Goal: Information Seeking & Learning: Find specific fact

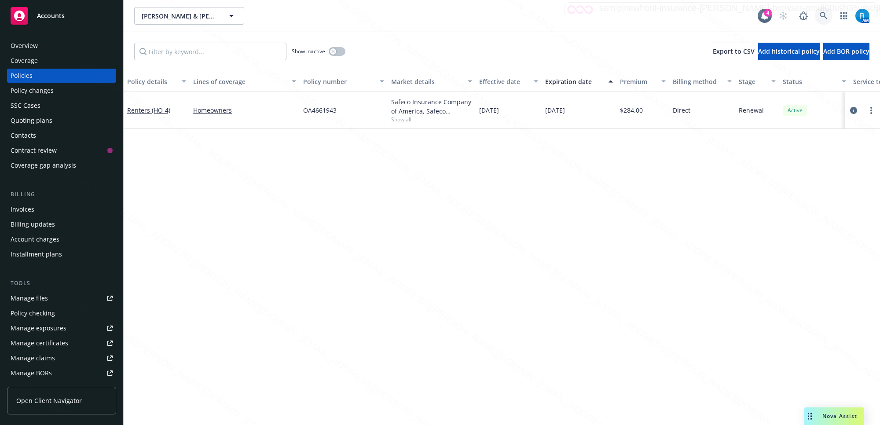
click at [823, 16] on icon at bounding box center [823, 16] width 8 height 8
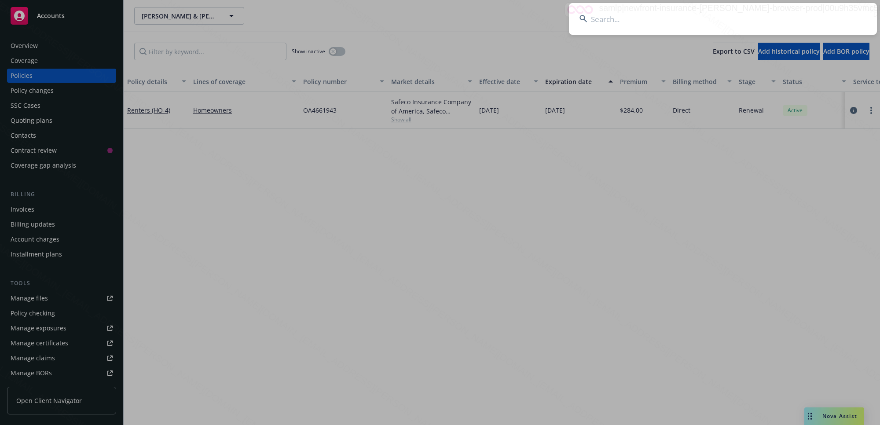
click at [758, 15] on input at bounding box center [723, 19] width 308 height 32
type input "Wenying ([PERSON_NAME]) [PERSON_NAME]"
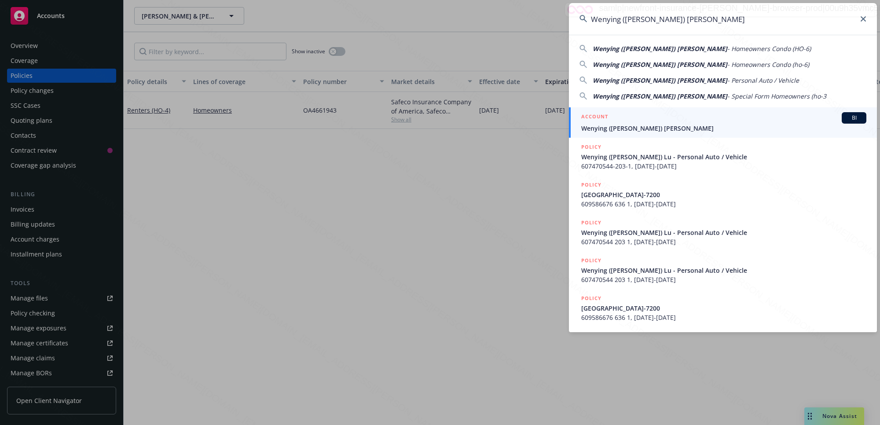
click at [621, 129] on span "Wenying ([PERSON_NAME]) [PERSON_NAME]" at bounding box center [723, 128] width 285 height 9
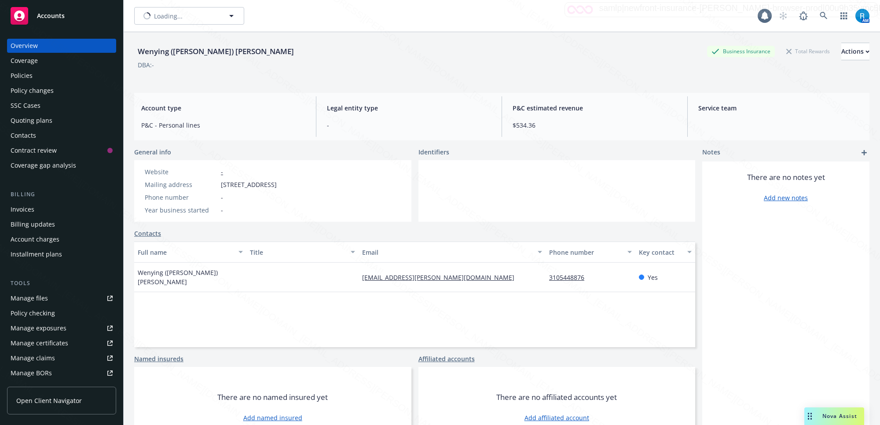
click at [37, 106] on div "SSC Cases" at bounding box center [26, 106] width 30 height 14
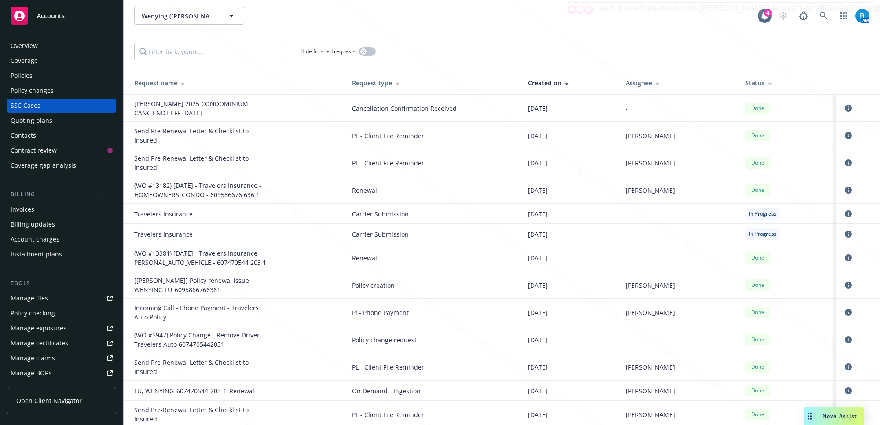
click at [35, 47] on div "Overview" at bounding box center [24, 46] width 27 height 14
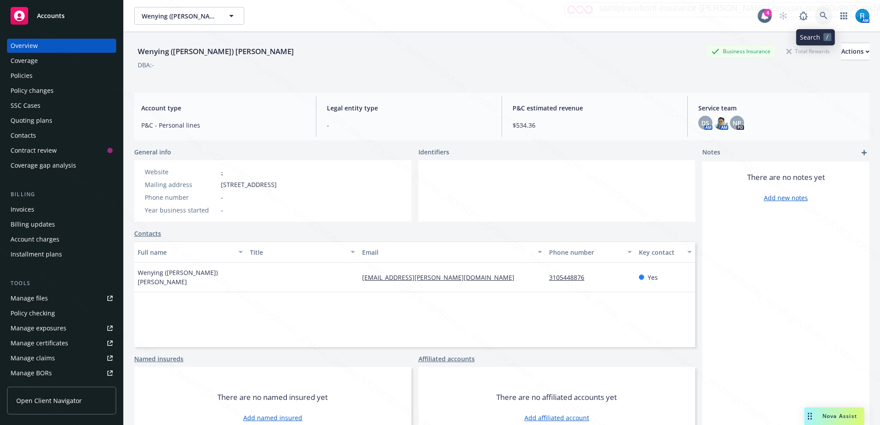
click at [819, 17] on icon at bounding box center [823, 16] width 8 height 8
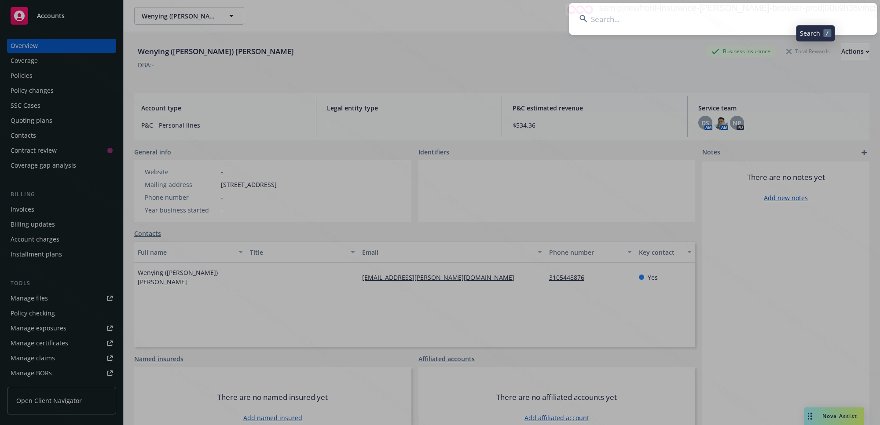
click at [784, 18] on input at bounding box center [723, 19] width 308 height 32
type input "OA3745242"
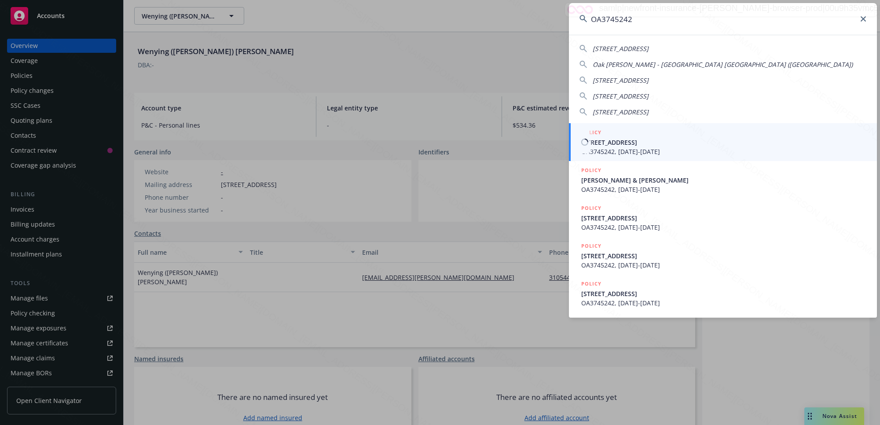
click at [617, 146] on span "[STREET_ADDRESS]" at bounding box center [723, 142] width 285 height 9
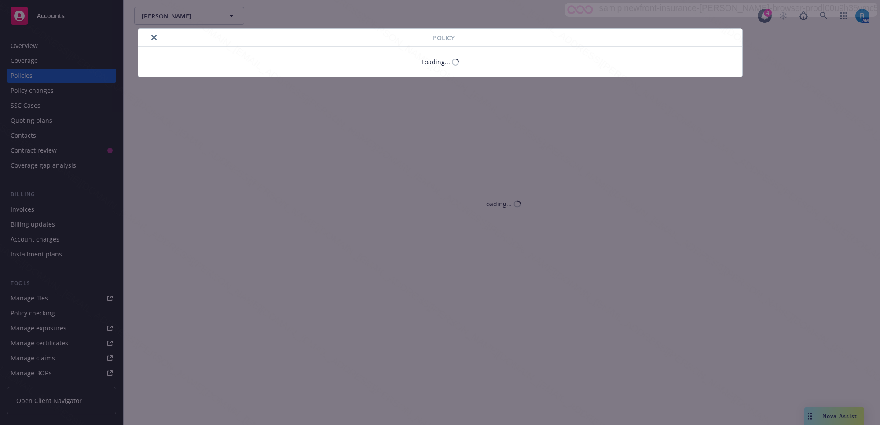
click at [631, 142] on div "Policy Loading..." at bounding box center [440, 212] width 880 height 425
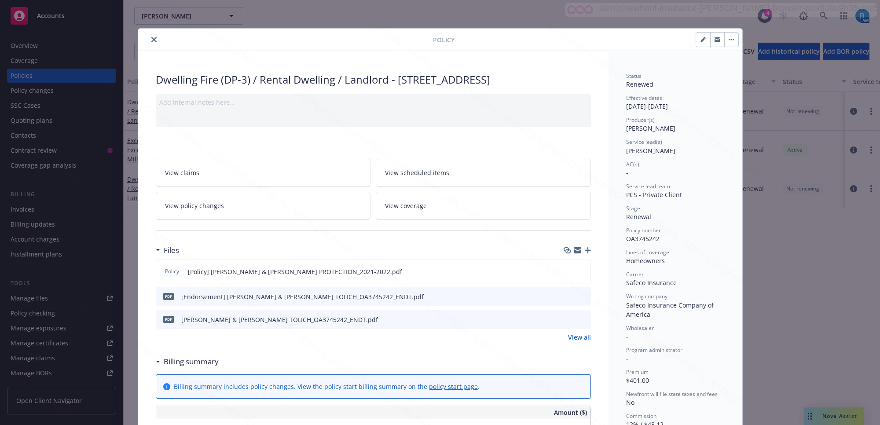
click at [151, 39] on icon "close" at bounding box center [153, 39] width 5 height 5
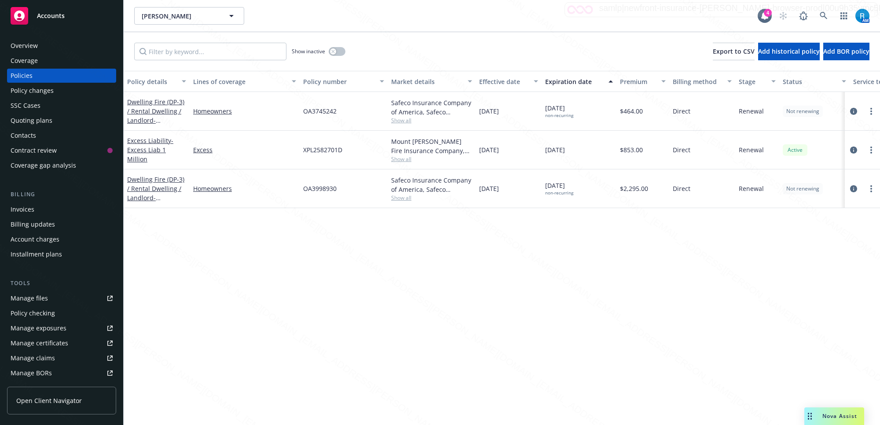
click at [38, 44] on div "Overview" at bounding box center [62, 46] width 102 height 14
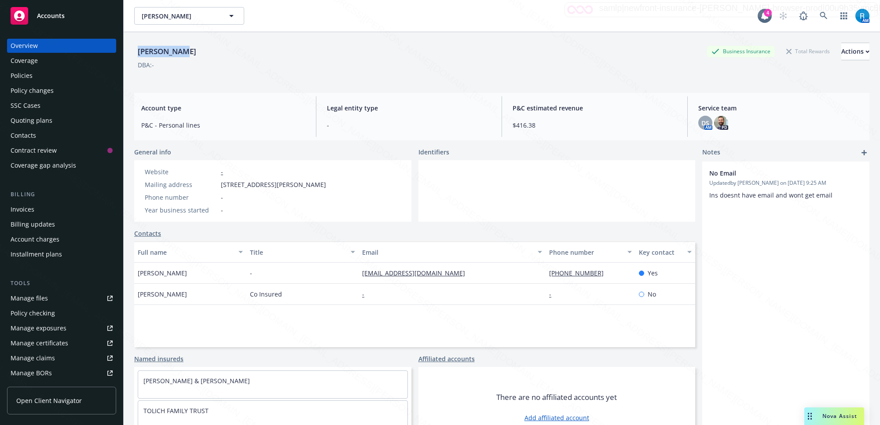
drag, startPoint x: 183, startPoint y: 51, endPoint x: 134, endPoint y: 51, distance: 48.4
click at [134, 51] on div "[PERSON_NAME] Business Insurance Total Rewards Actions" at bounding box center [501, 52] width 735 height 18
copy div "[PERSON_NAME]"
click at [183, 51] on div "[PERSON_NAME] Business Insurance Total Rewards Actions" at bounding box center [501, 52] width 735 height 18
drag, startPoint x: 174, startPoint y: 51, endPoint x: 140, endPoint y: 53, distance: 34.4
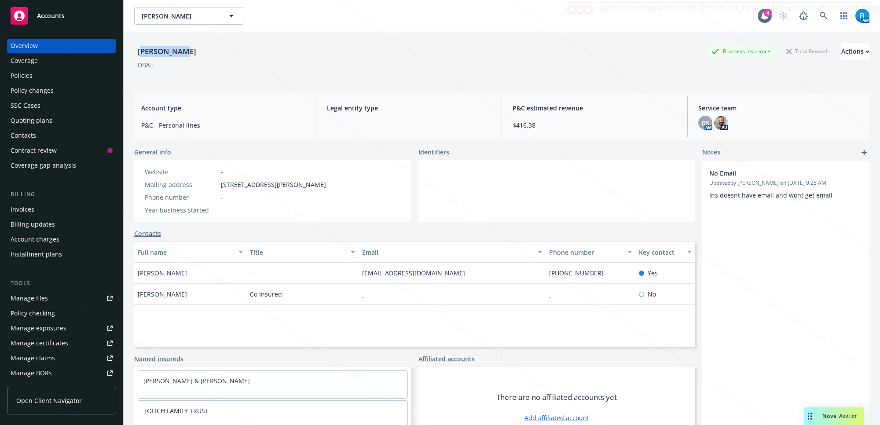
click at [140, 53] on div "[PERSON_NAME]" at bounding box center [167, 51] width 66 height 11
click at [196, 53] on div "[PERSON_NAME] Business Insurance Total Rewards Actions" at bounding box center [501, 52] width 735 height 18
drag, startPoint x: 181, startPoint y: 49, endPoint x: 131, endPoint y: 50, distance: 50.1
click at [131, 50] on div "[PERSON_NAME] Business Insurance Total Rewards Actions DBA: - Account type P&C …" at bounding box center [502, 244] width 756 height 425
copy div "[PERSON_NAME]"
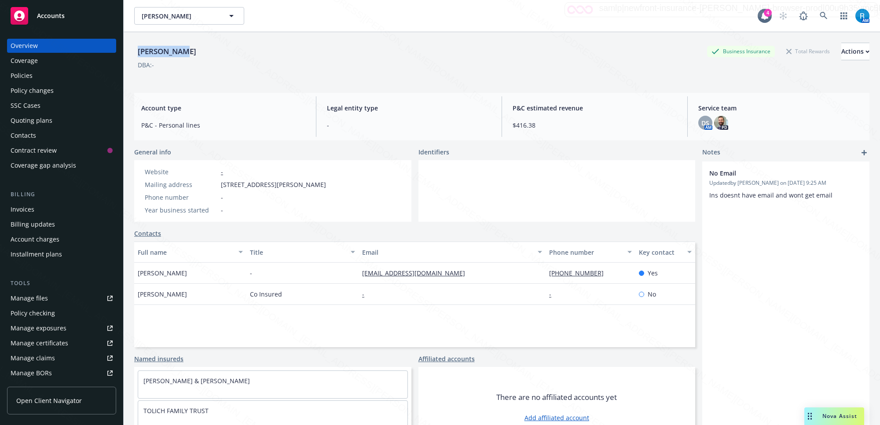
click at [181, 52] on div "[PERSON_NAME] Business Insurance Total Rewards Actions" at bounding box center [501, 52] width 735 height 18
click at [819, 18] on icon at bounding box center [823, 16] width 8 height 8
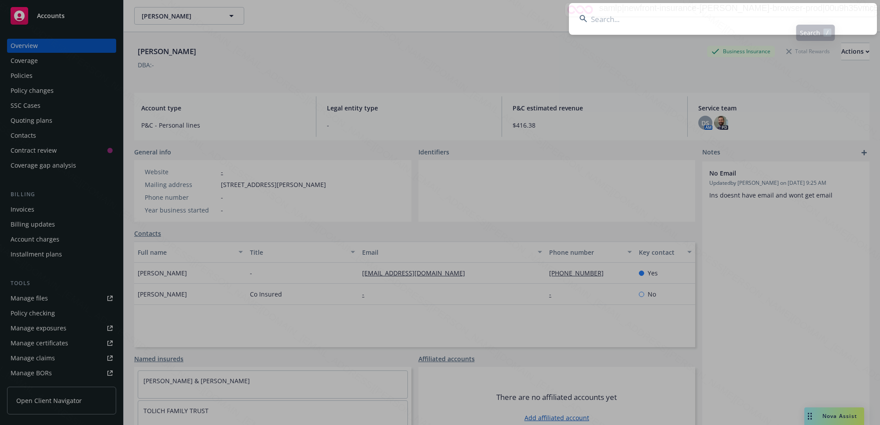
click at [662, 18] on input at bounding box center [723, 19] width 308 height 32
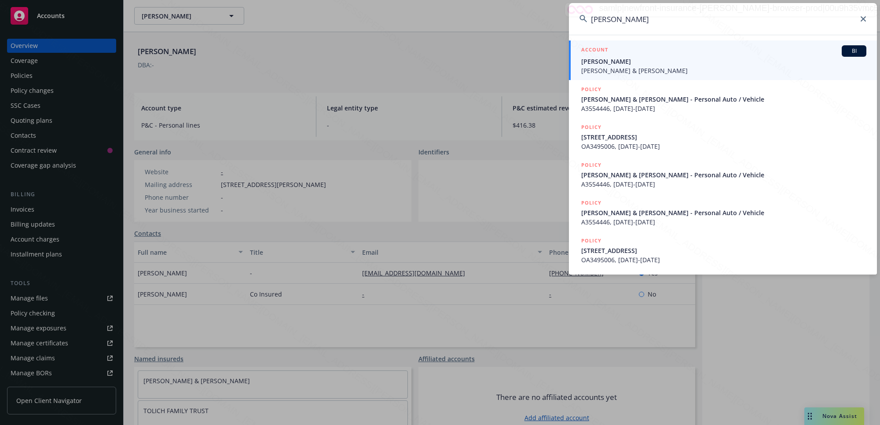
type input "[PERSON_NAME]"
click at [617, 67] on span "[PERSON_NAME] & [PERSON_NAME]" at bounding box center [723, 70] width 285 height 9
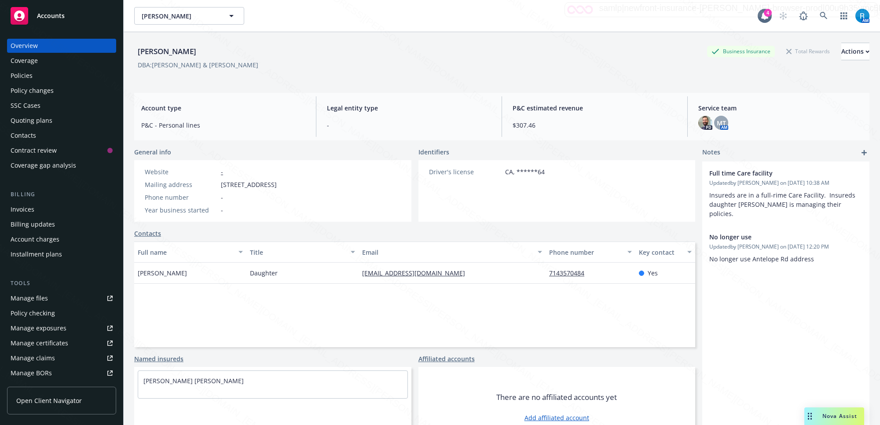
click at [24, 78] on div "Policies" at bounding box center [22, 76] width 22 height 14
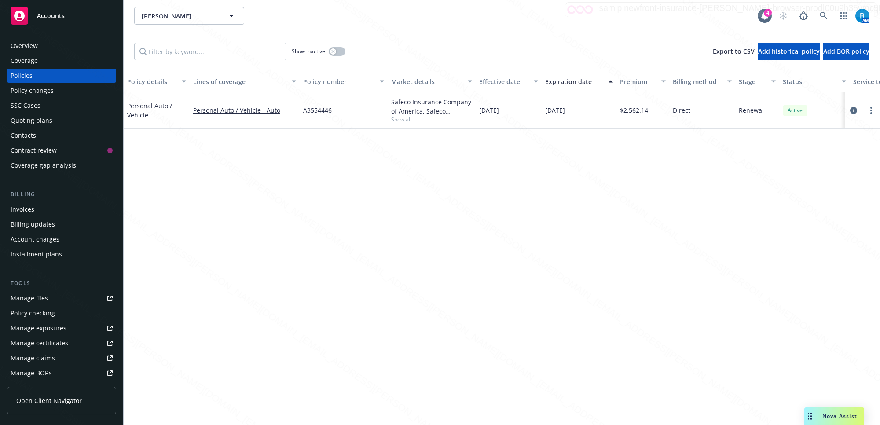
click at [47, 49] on div "Overview" at bounding box center [62, 46] width 102 height 14
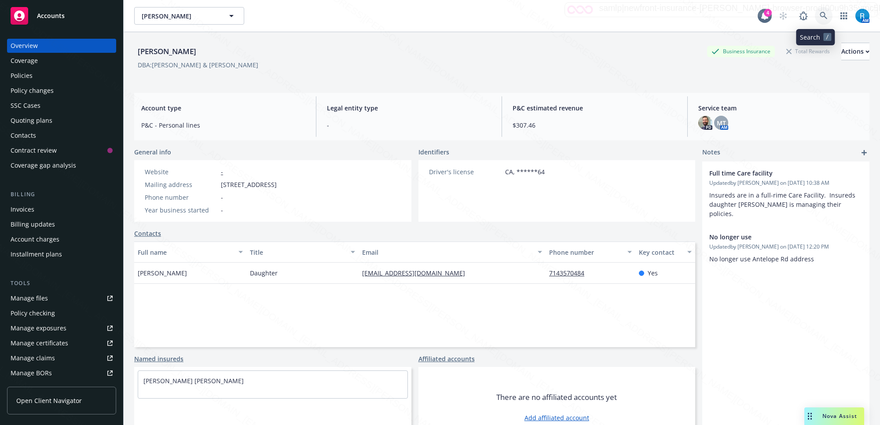
click at [818, 13] on link at bounding box center [823, 16] width 18 height 18
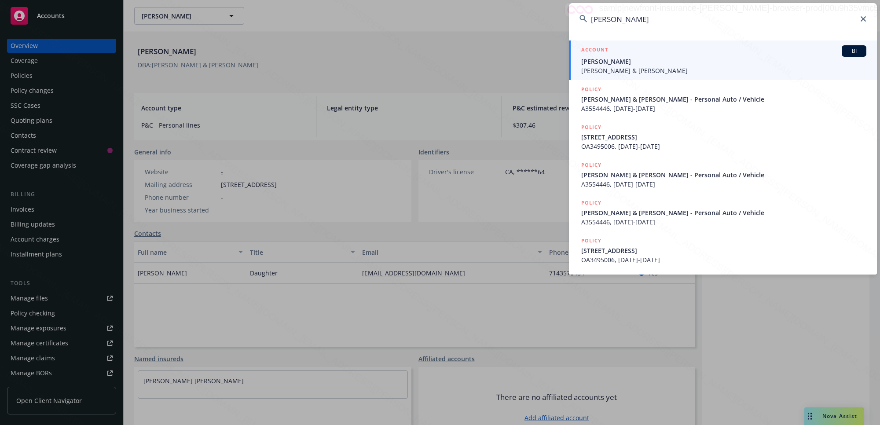
click at [662, 15] on input "[PERSON_NAME]" at bounding box center [723, 19] width 308 height 32
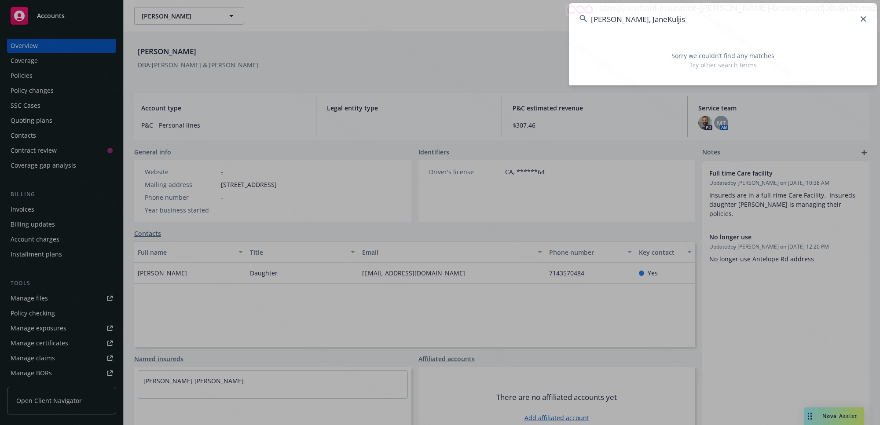
drag, startPoint x: 645, startPoint y: 16, endPoint x: 572, endPoint y: 18, distance: 73.0
click at [572, 18] on input "[PERSON_NAME], JaneKuljis" at bounding box center [723, 19] width 308 height 32
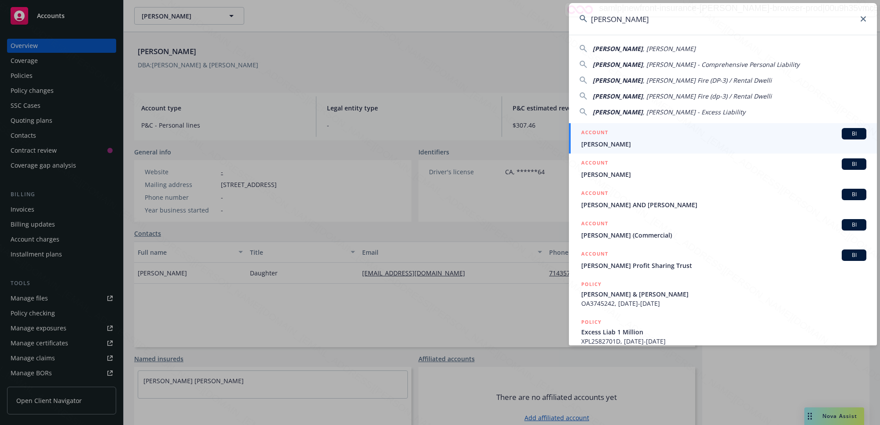
type input "[PERSON_NAME]"
click at [608, 146] on span "[PERSON_NAME]" at bounding box center [723, 143] width 285 height 9
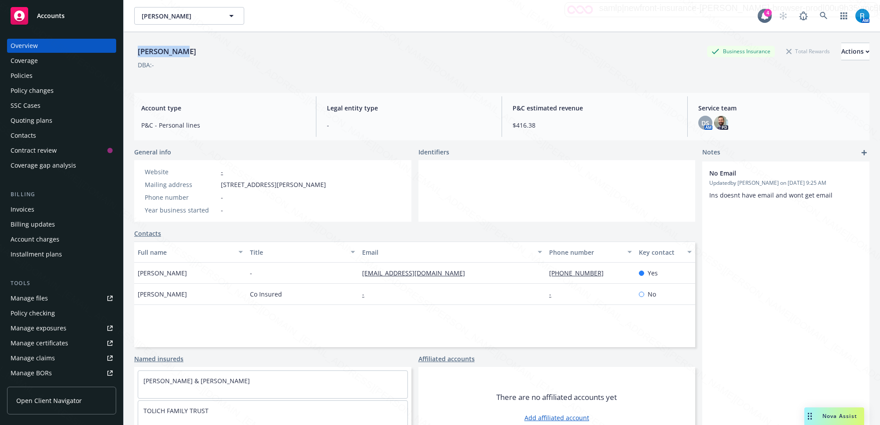
drag, startPoint x: 181, startPoint y: 51, endPoint x: 136, endPoint y: 47, distance: 44.6
click at [126, 50] on div "[PERSON_NAME] Business Insurance Total Rewards Actions DBA: - Account type P&C …" at bounding box center [502, 244] width 756 height 425
copy div "[PERSON_NAME]"
click at [348, 181] on div "Website - Mailing address [STREET_ADDRESS][PERSON_NAME] Phone number - Year bus…" at bounding box center [272, 191] width 277 height 62
drag, startPoint x: 347, startPoint y: 187, endPoint x: 214, endPoint y: 185, distance: 132.8
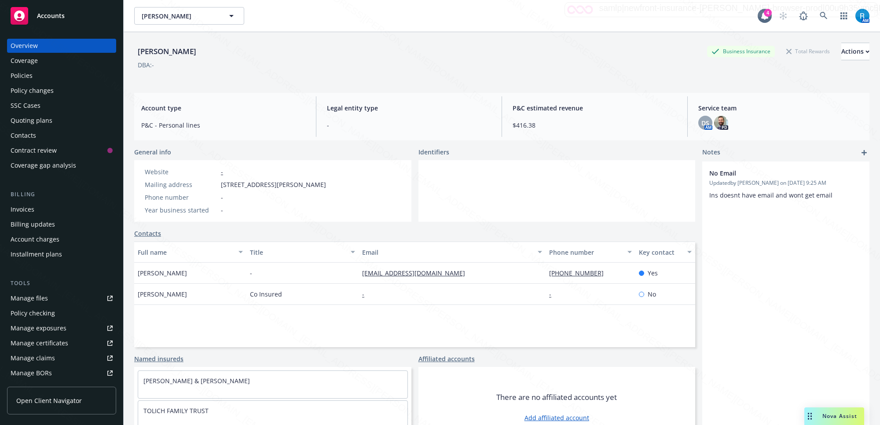
click at [214, 185] on div "Website - Mailing address [STREET_ADDRESS][PERSON_NAME] Phone number - Year bus…" at bounding box center [235, 191] width 202 height 62
copy div "[STREET_ADDRESS][PERSON_NAME]"
click at [40, 75] on div "Policies" at bounding box center [62, 76] width 102 height 14
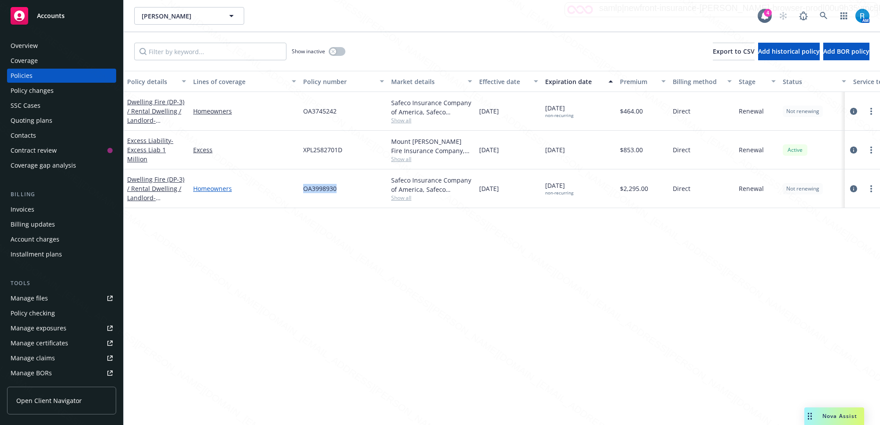
drag, startPoint x: 330, startPoint y: 188, endPoint x: 289, endPoint y: 186, distance: 41.4
click at [289, 187] on div "Dwelling Fire (DP-3) / Rental Dwelling / Landlord - [STREET_ADDRESS][PERSON_NAM…" at bounding box center [548, 188] width 849 height 39
copy div "OA3998930"
click at [341, 110] on div "OA3745242" at bounding box center [343, 111] width 88 height 39
drag, startPoint x: 343, startPoint y: 109, endPoint x: 300, endPoint y: 111, distance: 43.1
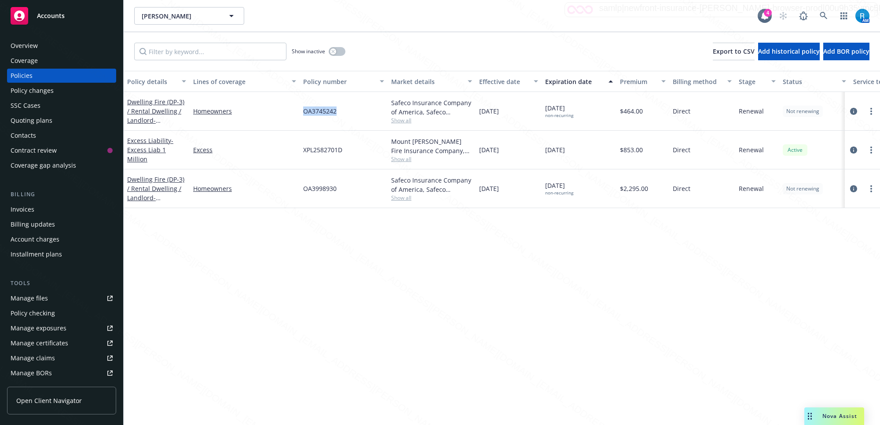
click at [300, 111] on div "OA3745242" at bounding box center [343, 111] width 88 height 39
copy span "OA3745242"
click at [820, 18] on icon at bounding box center [823, 16] width 8 height 8
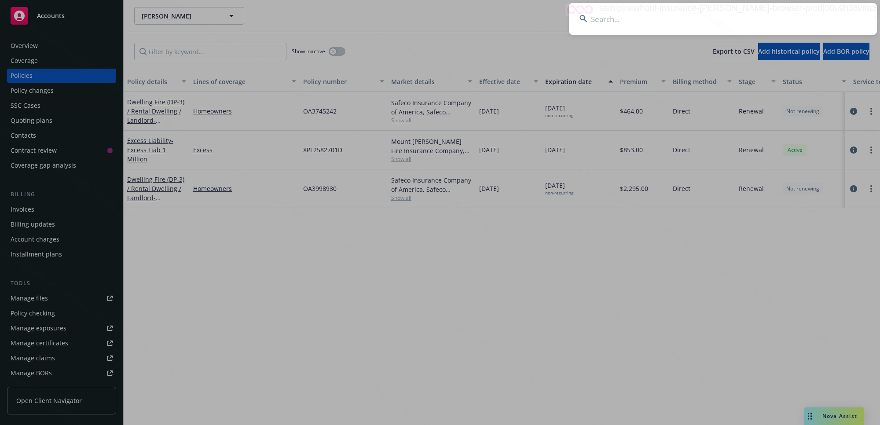
click at [697, 23] on input at bounding box center [723, 19] width 308 height 32
type input "[PERSON_NAME]"
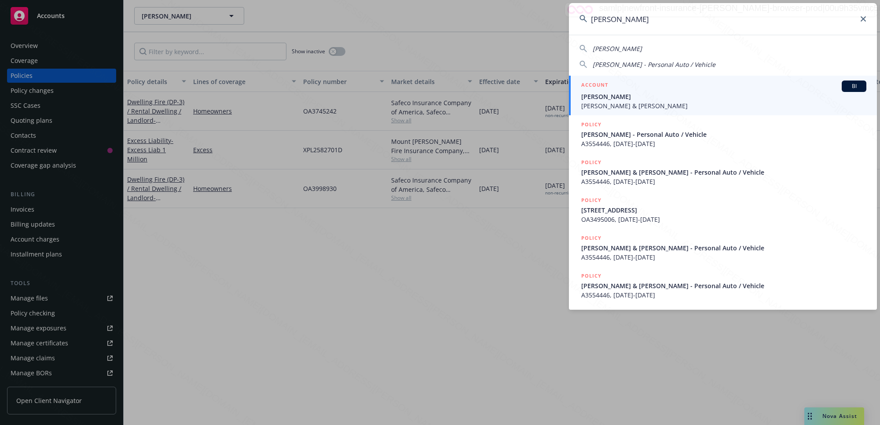
click at [624, 105] on span "[PERSON_NAME] & [PERSON_NAME]" at bounding box center [723, 105] width 285 height 9
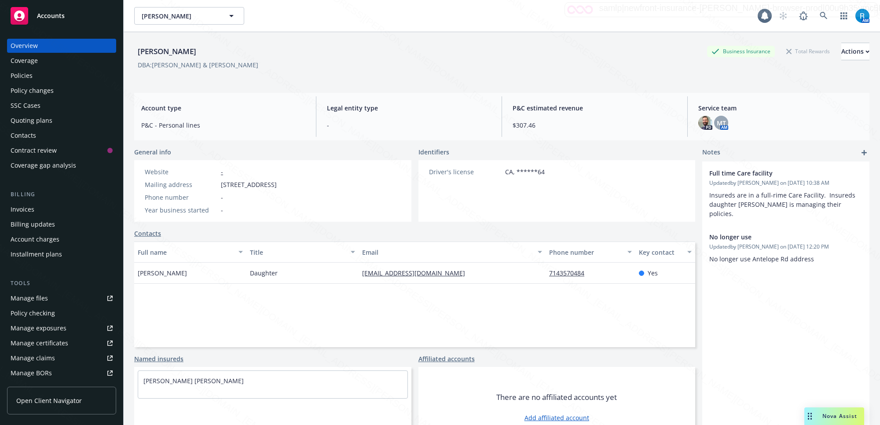
click at [40, 76] on div "Policies" at bounding box center [62, 76] width 102 height 14
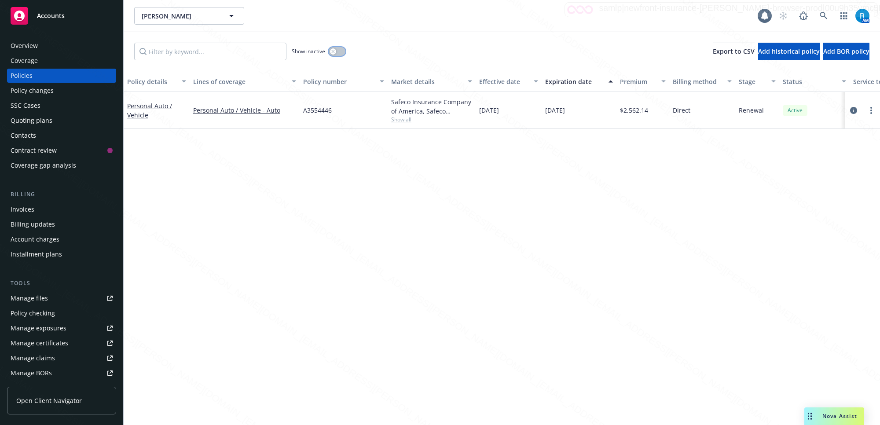
click at [339, 50] on button "button" at bounding box center [337, 51] width 17 height 9
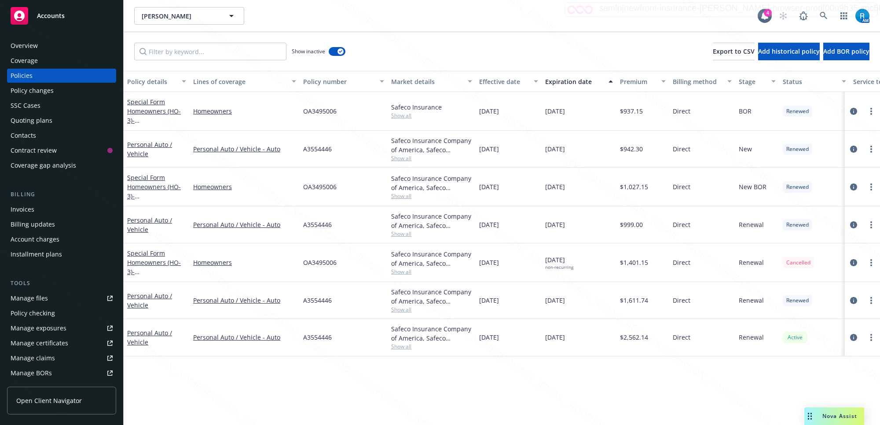
click at [23, 39] on div "Overview" at bounding box center [24, 46] width 27 height 14
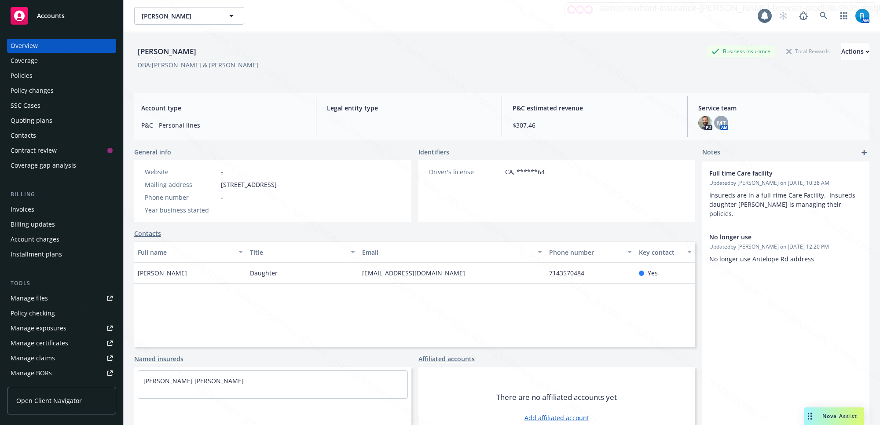
click at [23, 47] on div "Overview" at bounding box center [24, 46] width 27 height 14
click at [218, 53] on div "[PERSON_NAME] Business Insurance Total Rewards Actions" at bounding box center [501, 52] width 735 height 18
drag, startPoint x: 210, startPoint y: 52, endPoint x: 133, endPoint y: 53, distance: 76.5
click at [133, 53] on div "[PERSON_NAME] Business Insurance Total Rewards Actions DBA: [PERSON_NAME] & [PE…" at bounding box center [502, 244] width 756 height 425
copy div "[PERSON_NAME]"
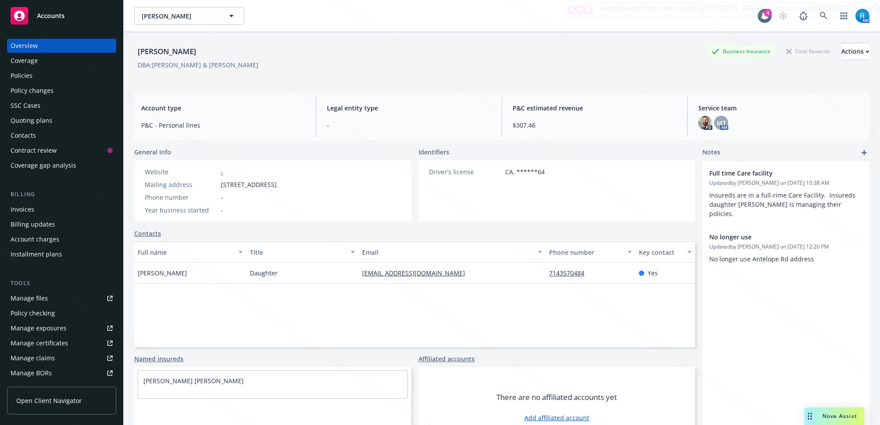
click at [583, 6] on div "[PERSON_NAME] [PERSON_NAME] 4 AM" at bounding box center [502, 16] width 756 height 32
drag, startPoint x: 214, startPoint y: 47, endPoint x: 131, endPoint y: 48, distance: 83.1
click at [131, 48] on div "[PERSON_NAME] Business Insurance Total Rewards Actions DBA: [PERSON_NAME] & [PE…" at bounding box center [502, 244] width 756 height 425
copy div "[PERSON_NAME]"
drag, startPoint x: 380, startPoint y: 183, endPoint x: 155, endPoint y: 128, distance: 231.9
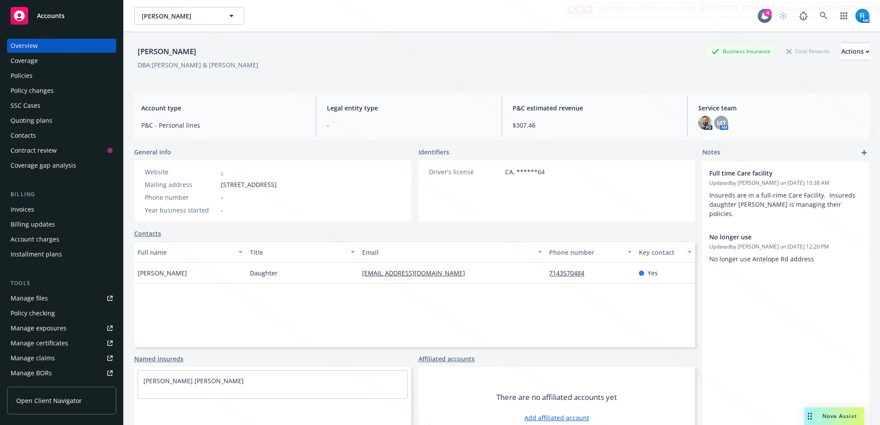
click at [223, 186] on div "Website - Mailing address [STREET_ADDRESS] Phone number - Year business started…" at bounding box center [210, 191] width 153 height 62
drag, startPoint x: 19, startPoint y: 75, endPoint x: 37, endPoint y: 74, distance: 17.6
click at [20, 75] on div "Policies" at bounding box center [22, 76] width 22 height 14
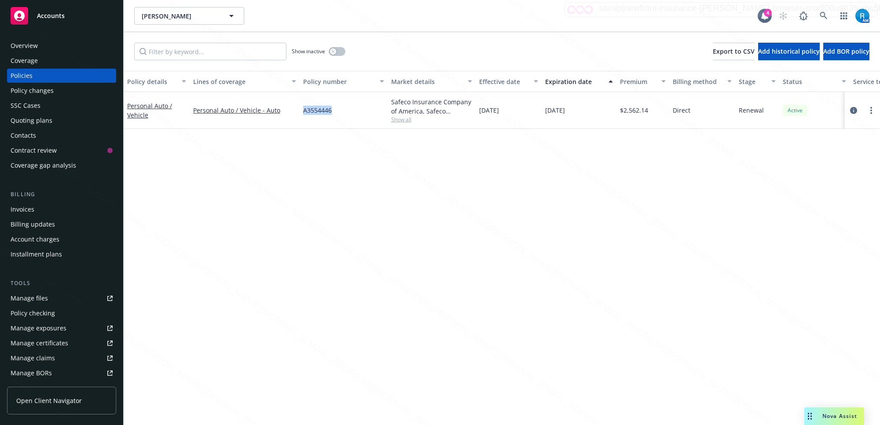
drag, startPoint x: 342, startPoint y: 110, endPoint x: 368, endPoint y: 128, distance: 31.1
click at [296, 108] on div "Personal Auto / Vehicle Personal Auto / Vehicle - Auto A3554446 Safeco Insuranc…" at bounding box center [548, 110] width 849 height 37
click at [287, 111] on link "Personal Auto / Vehicle - Auto" at bounding box center [244, 110] width 103 height 9
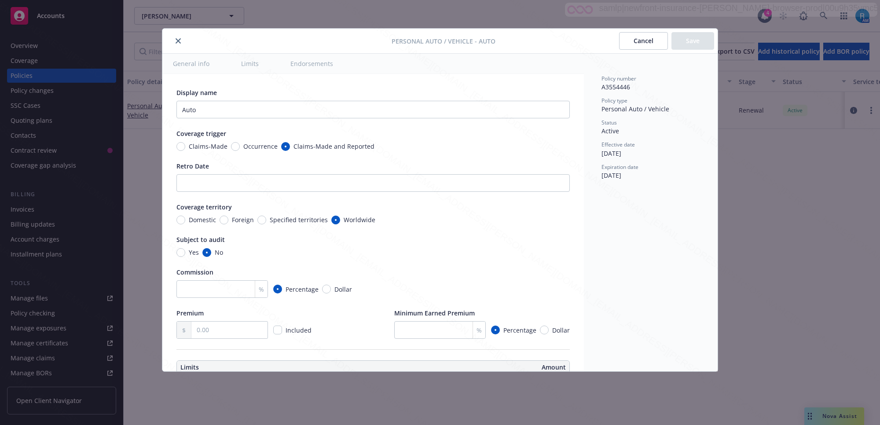
type textarea "x"
click at [641, 177] on div "Expiration date [DATE]" at bounding box center [650, 171] width 99 height 17
drag, startPoint x: 636, startPoint y: 148, endPoint x: 601, endPoint y: 154, distance: 35.8
click at [601, 154] on div "Effective date [DATE]" at bounding box center [650, 149] width 99 height 17
copy span "[DATE]"
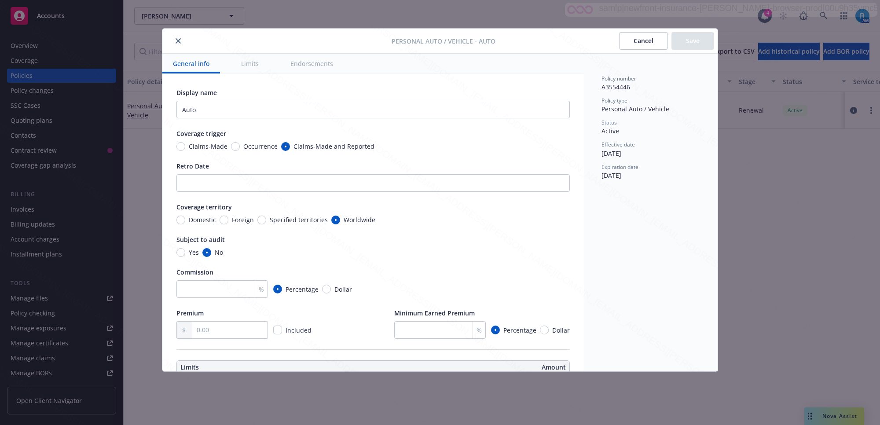
click at [705, 18] on div "Personal Auto / Vehicle - Auto Cancel Save General info Limits Endorsements Dis…" at bounding box center [440, 212] width 880 height 425
click at [177, 41] on icon "close" at bounding box center [177, 40] width 5 height 5
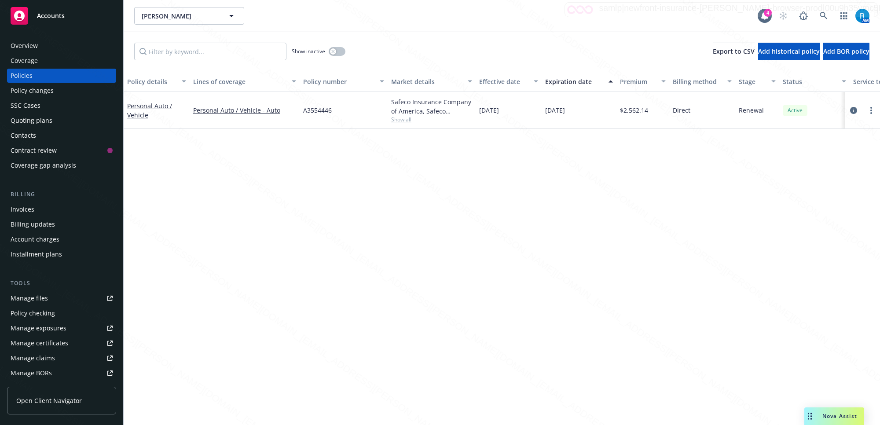
click at [38, 89] on div "Policy changes" at bounding box center [32, 91] width 43 height 14
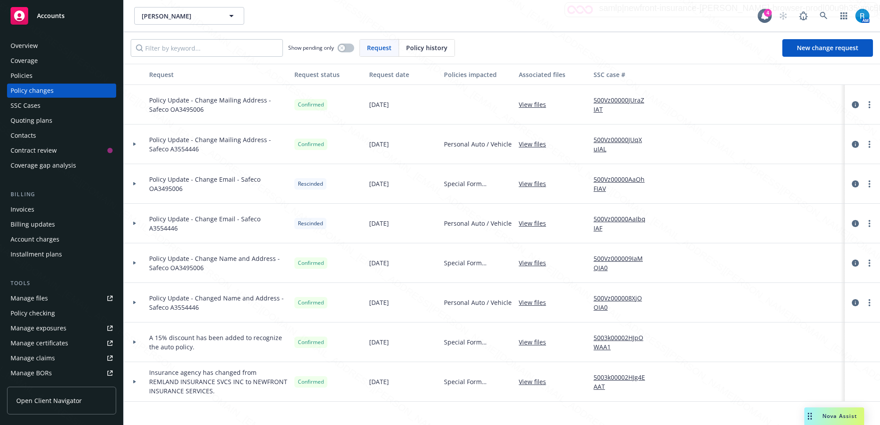
click at [34, 76] on div "Policies" at bounding box center [62, 76] width 102 height 14
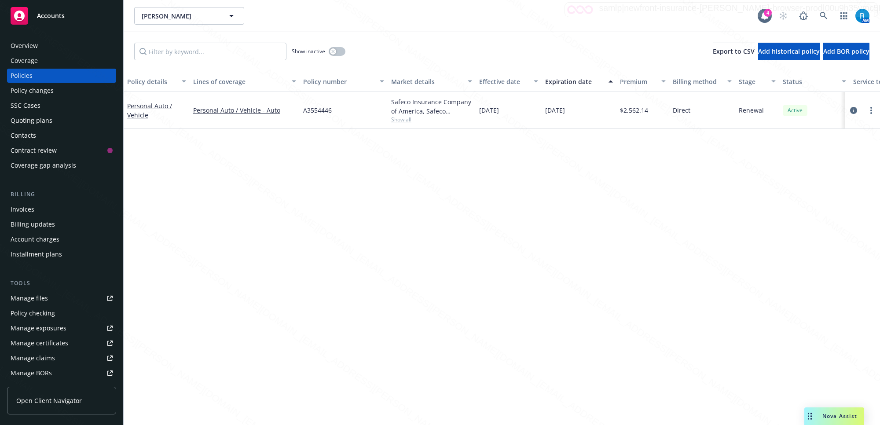
drag, startPoint x: 43, startPoint y: 53, endPoint x: 42, endPoint y: 47, distance: 6.2
click at [43, 53] on div "Overview Coverage Policies Policy changes SSC Cases Quoting plans Contacts Cont…" at bounding box center [61, 106] width 109 height 134
click at [54, 49] on div "Overview" at bounding box center [62, 46] width 102 height 14
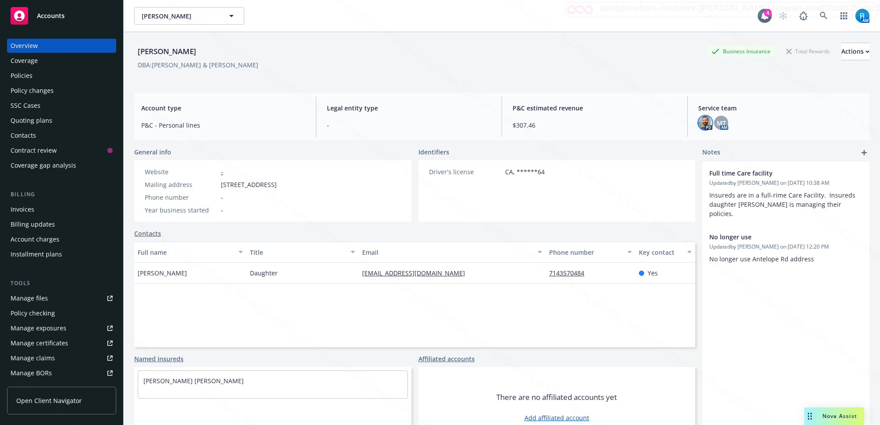
click at [699, 125] on img at bounding box center [705, 123] width 14 height 14
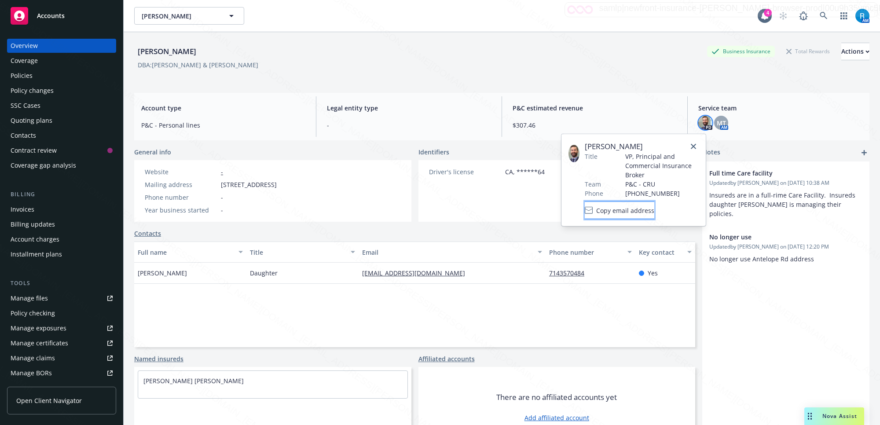
click at [630, 210] on span "Copy email address" at bounding box center [625, 209] width 58 height 9
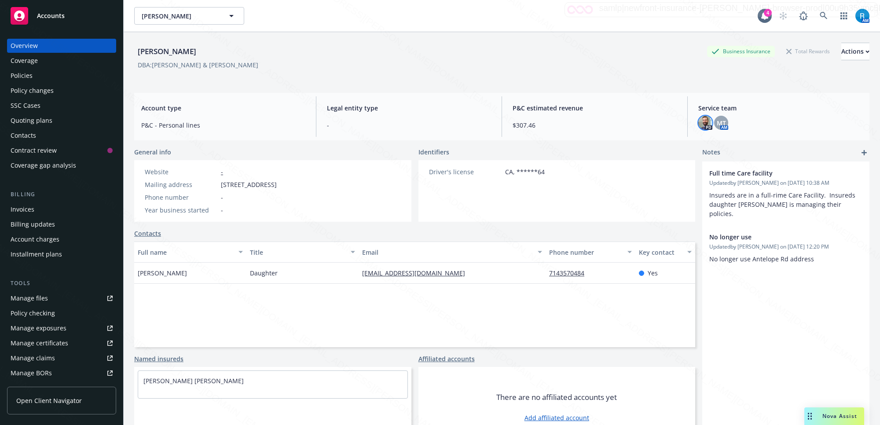
click at [596, 82] on div "[PERSON_NAME] Business Insurance Total Rewards Actions DBA: [PERSON_NAME] & [PE…" at bounding box center [501, 59] width 735 height 54
click at [819, 14] on icon at bounding box center [823, 16] width 8 height 8
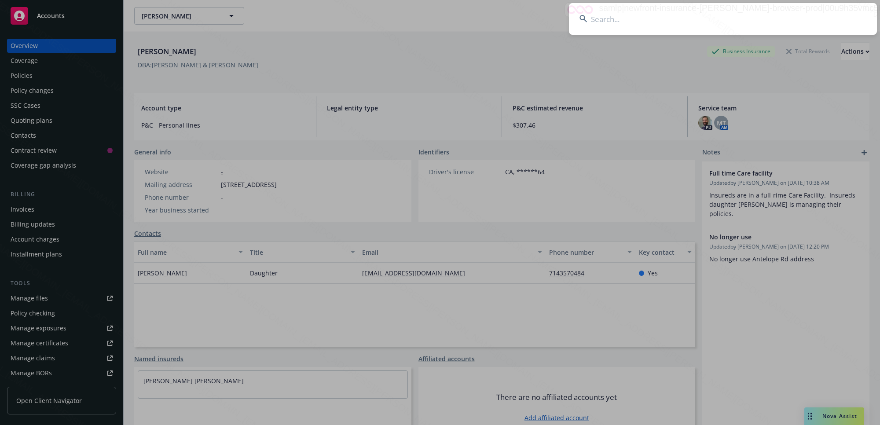
click at [702, 19] on input at bounding box center [723, 19] width 308 height 32
type input "28536"
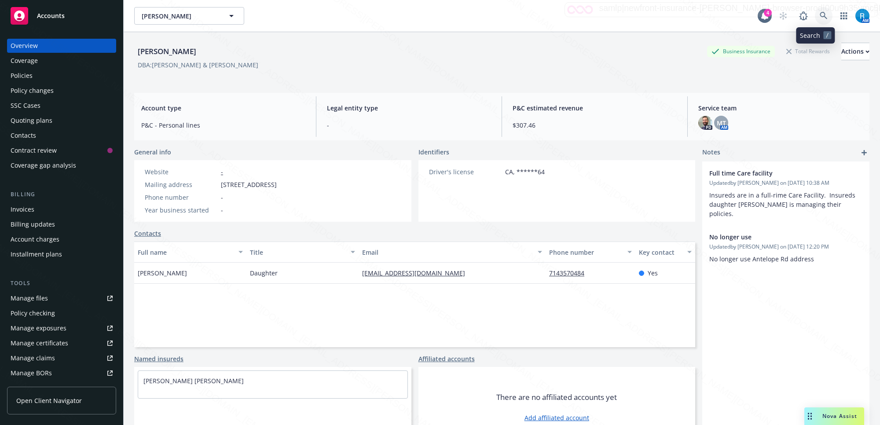
click at [819, 16] on icon at bounding box center [823, 16] width 8 height 8
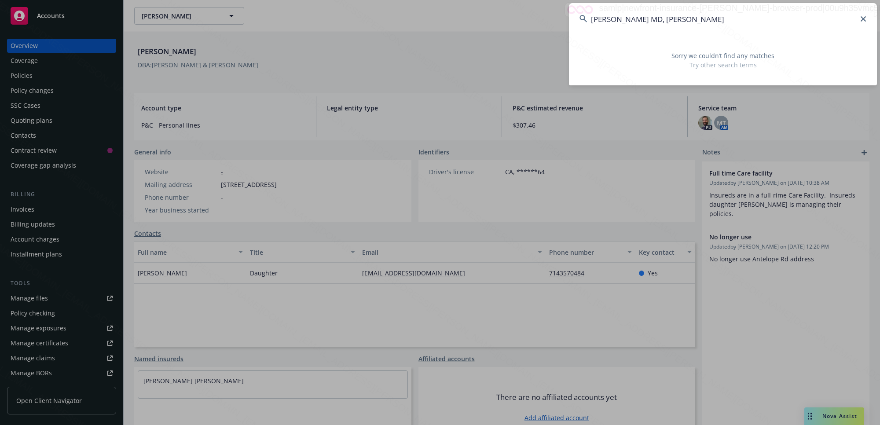
click at [865, 16] on input "[PERSON_NAME] MD, [PERSON_NAME]" at bounding box center [723, 19] width 308 height 32
click at [810, 21] on input "[PERSON_NAME] MD, [PERSON_NAME]" at bounding box center [723, 19] width 308 height 32
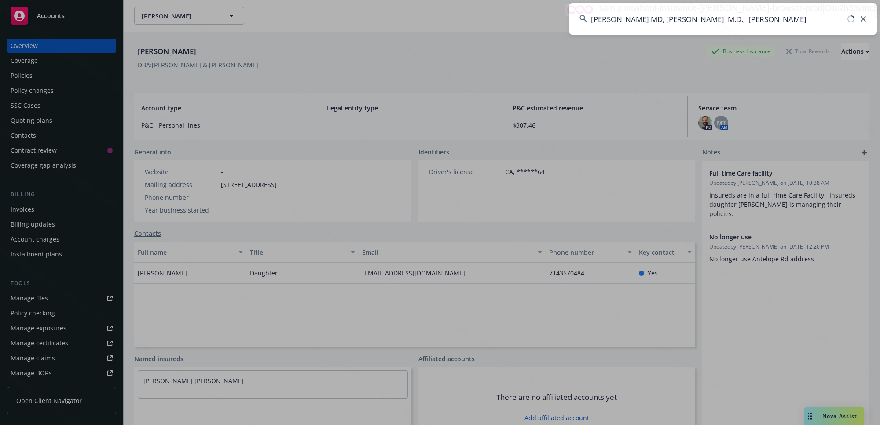
type input "[PERSON_NAME] MD, [PERSON_NAME] M.D., [PERSON_NAME]"
click at [861, 18] on icon at bounding box center [862, 18] width 5 height 5
paste input "[PERSON_NAME] M.D., [PERSON_NAME]"
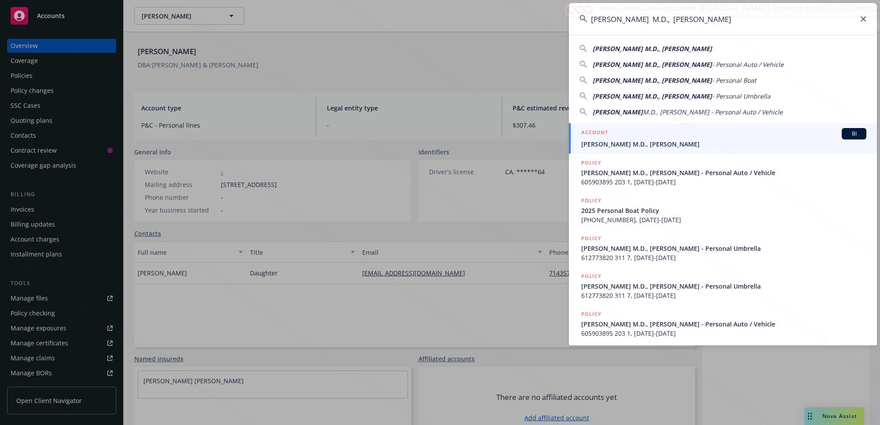
type input "[PERSON_NAME] M.D., [PERSON_NAME]"
click at [628, 137] on div "ACCOUNT BI" at bounding box center [723, 133] width 285 height 11
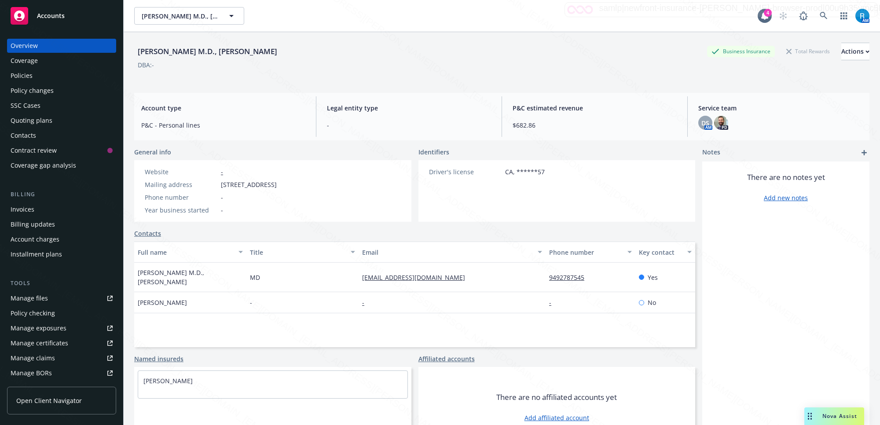
click at [55, 77] on div "Policies" at bounding box center [62, 76] width 102 height 14
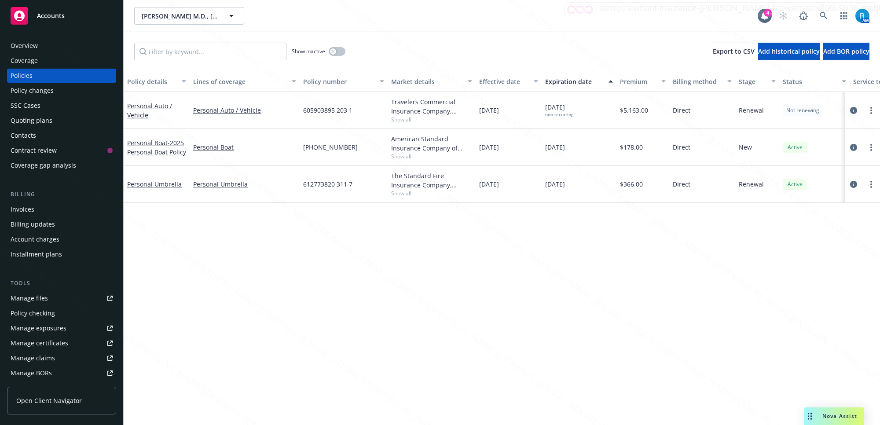
click at [39, 51] on div "Overview" at bounding box center [62, 46] width 102 height 14
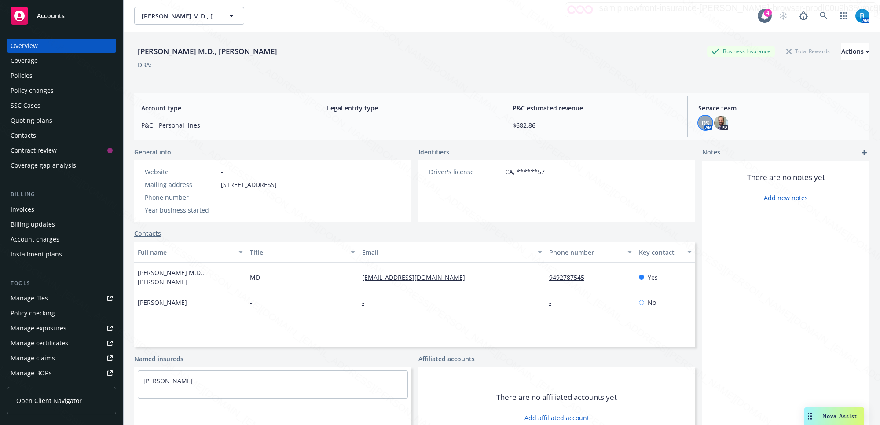
click at [702, 122] on span "DS" at bounding box center [705, 122] width 8 height 9
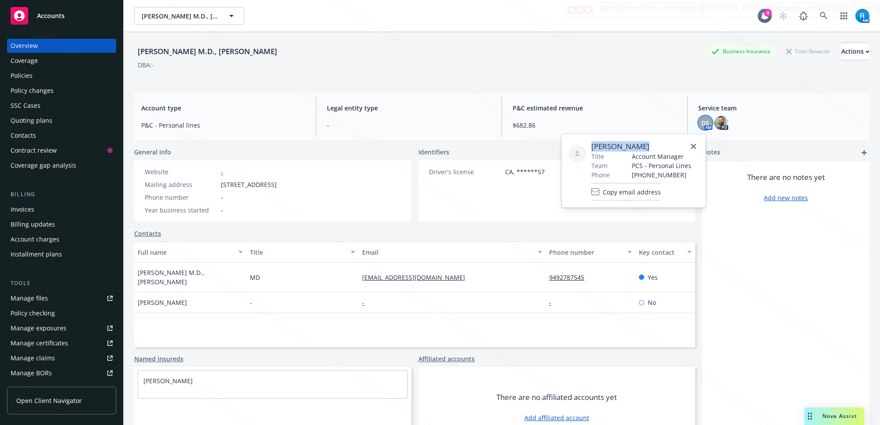
drag, startPoint x: 646, startPoint y: 150, endPoint x: 585, endPoint y: 145, distance: 60.8
click at [585, 145] on div "[PERSON_NAME] Title Account Manager Team PCS - Personal Lines Phone [PHONE_NUMB…" at bounding box center [633, 170] width 130 height 59
copy span "[PERSON_NAME]"
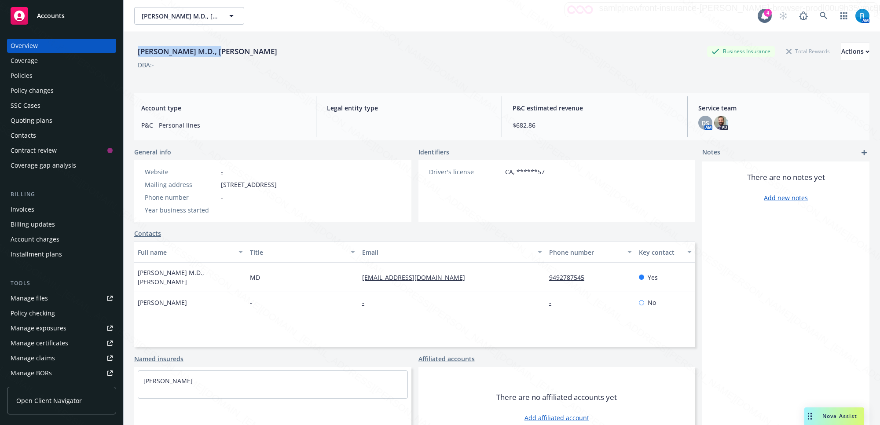
drag, startPoint x: 229, startPoint y: 54, endPoint x: 132, endPoint y: 53, distance: 96.3
click at [132, 53] on div "[PERSON_NAME] M.D., [PERSON_NAME] L Business Insurance Total Rewards Actions DB…" at bounding box center [502, 244] width 756 height 425
click at [819, 14] on icon at bounding box center [823, 16] width 8 height 8
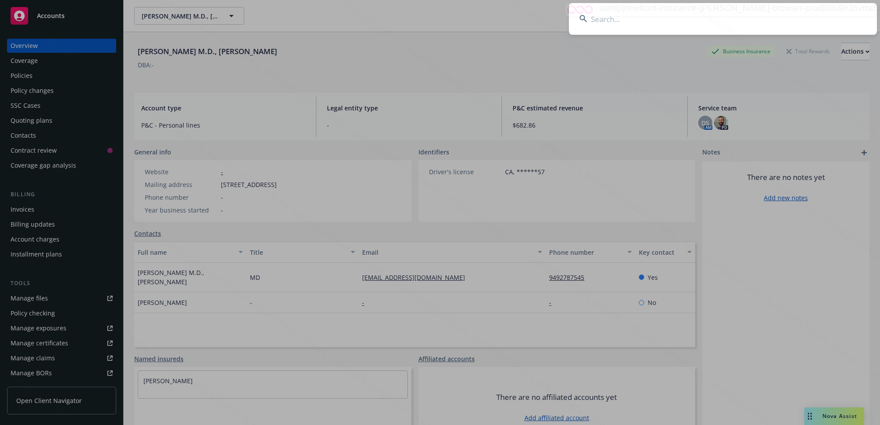
type input "[PERSON_NAME] & [PERSON_NAME]"
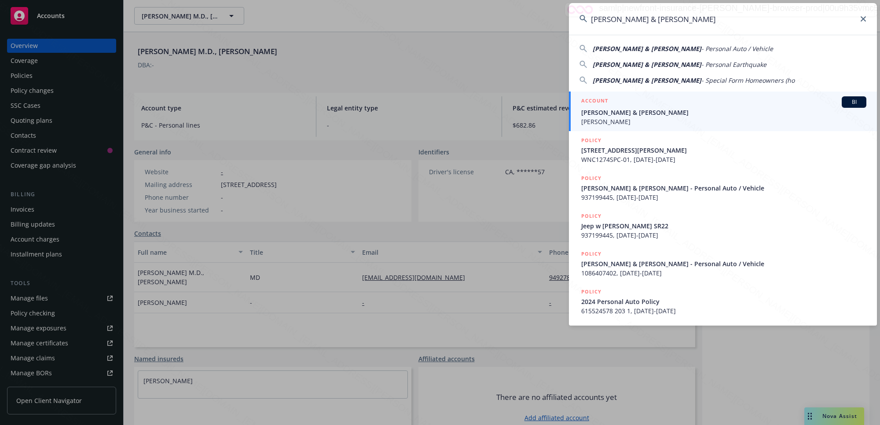
click at [624, 115] on span "[PERSON_NAME] & [PERSON_NAME]" at bounding box center [723, 112] width 285 height 9
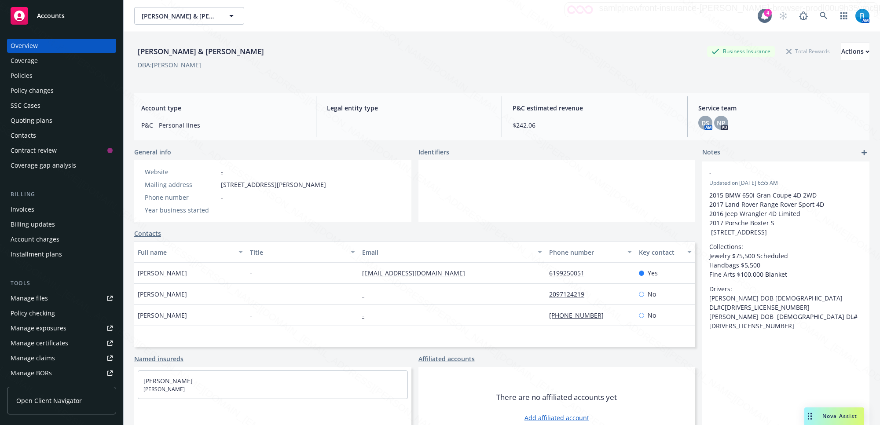
click at [29, 75] on div "Policies" at bounding box center [22, 76] width 22 height 14
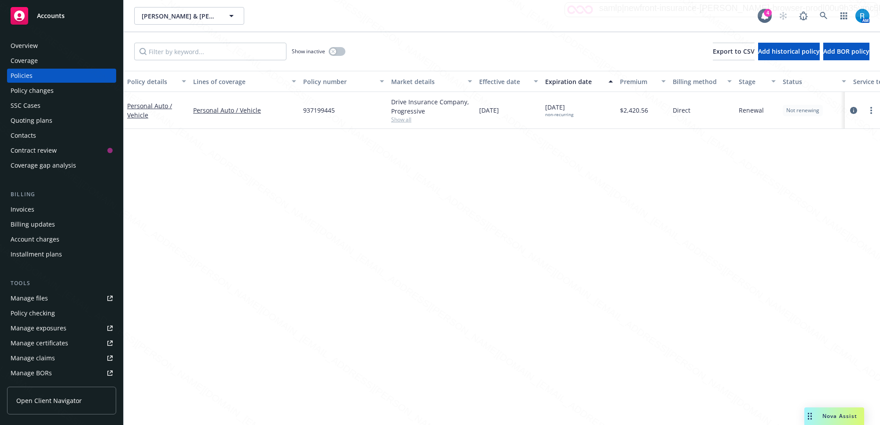
click at [51, 45] on div "Overview" at bounding box center [62, 46] width 102 height 14
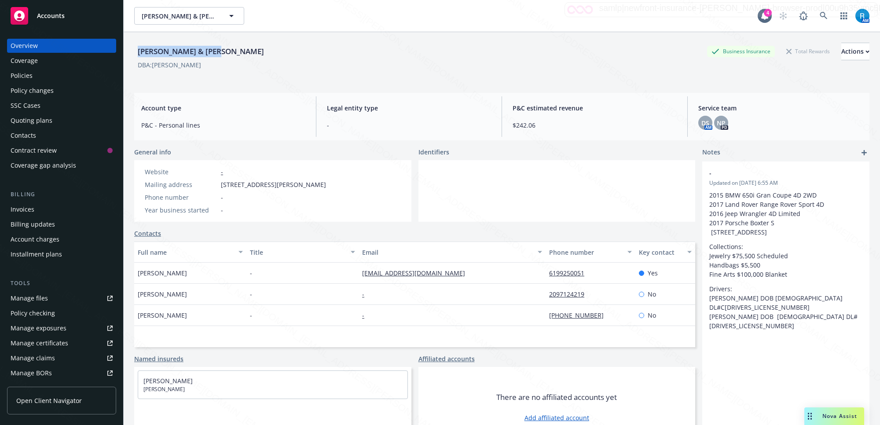
drag, startPoint x: 219, startPoint y: 56, endPoint x: 139, endPoint y: 53, distance: 80.1
click at [139, 53] on div "[PERSON_NAME] & [PERSON_NAME] Business Insurance Total Rewards Actions" at bounding box center [501, 52] width 735 height 18
drag, startPoint x: 337, startPoint y: 183, endPoint x: 222, endPoint y: 183, distance: 115.2
click at [222, 183] on div "Website - Mailing address [STREET_ADDRESS] Phone number - Year business started…" at bounding box center [235, 191] width 202 height 62
click at [698, 129] on div "DS" at bounding box center [705, 123] width 14 height 14
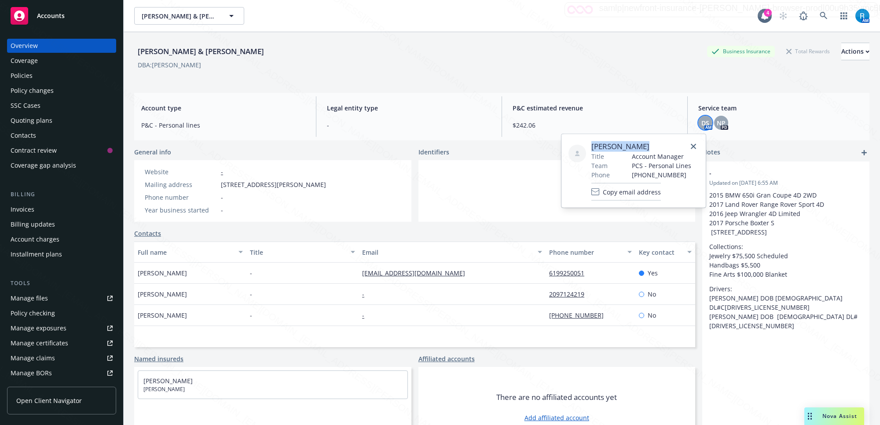
drag, startPoint x: 616, startPoint y: 146, endPoint x: 591, endPoint y: 146, distance: 25.1
click at [591, 146] on span "[PERSON_NAME]" at bounding box center [641, 146] width 100 height 11
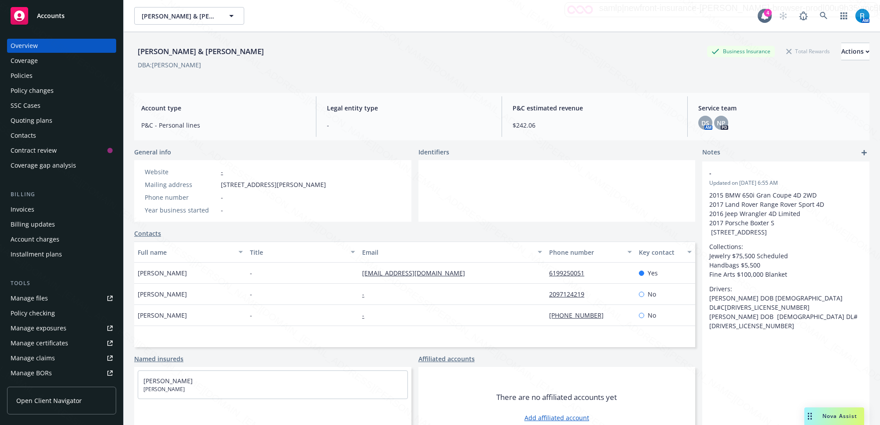
click at [35, 77] on div "Policies" at bounding box center [62, 76] width 102 height 14
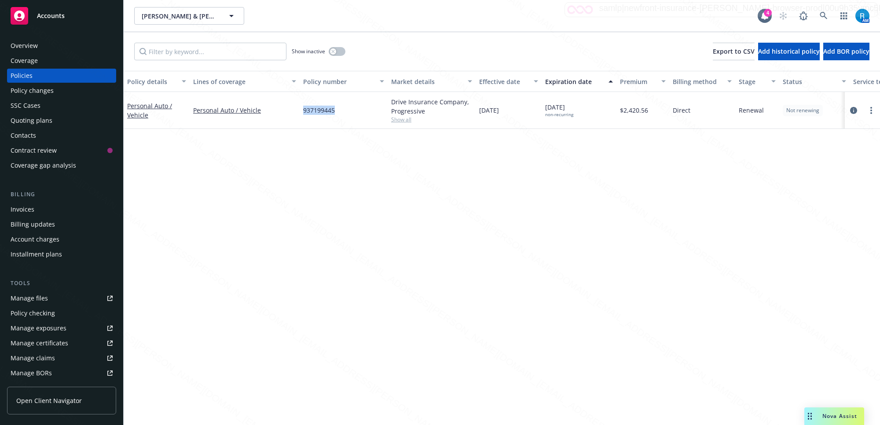
drag, startPoint x: 341, startPoint y: 111, endPoint x: 301, endPoint y: 106, distance: 40.3
click at [301, 106] on div "937199445" at bounding box center [343, 110] width 88 height 37
click at [823, 15] on icon at bounding box center [823, 16] width 8 height 8
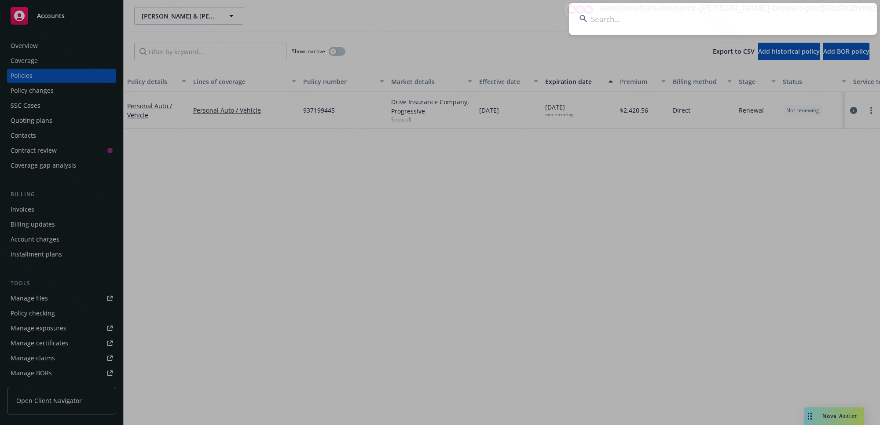
click at [643, 27] on input at bounding box center [723, 19] width 308 height 32
type input "607470544 203 1"
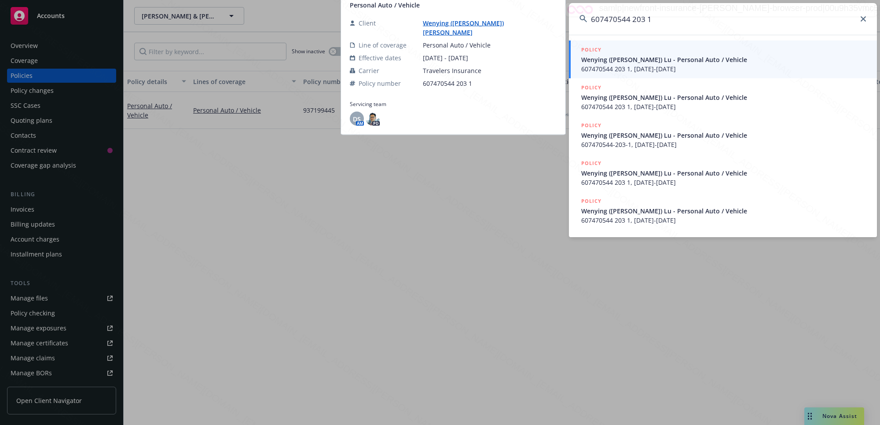
click at [635, 68] on span "607470544 203 1, [DATE]-[DATE]" at bounding box center [723, 68] width 285 height 9
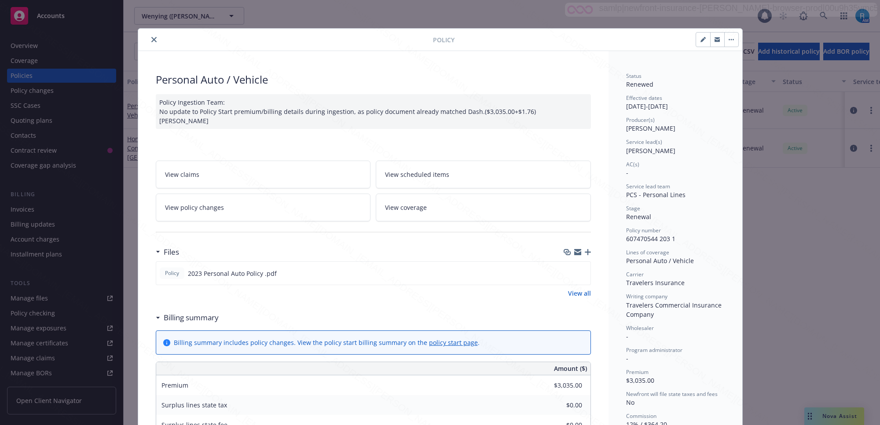
click at [37, 47] on div "Policy Personal Auto / Vehicle Policy Ingestion Team: No update to Policy Start…" at bounding box center [440, 212] width 880 height 425
click at [151, 37] on icon "close" at bounding box center [153, 39] width 5 height 5
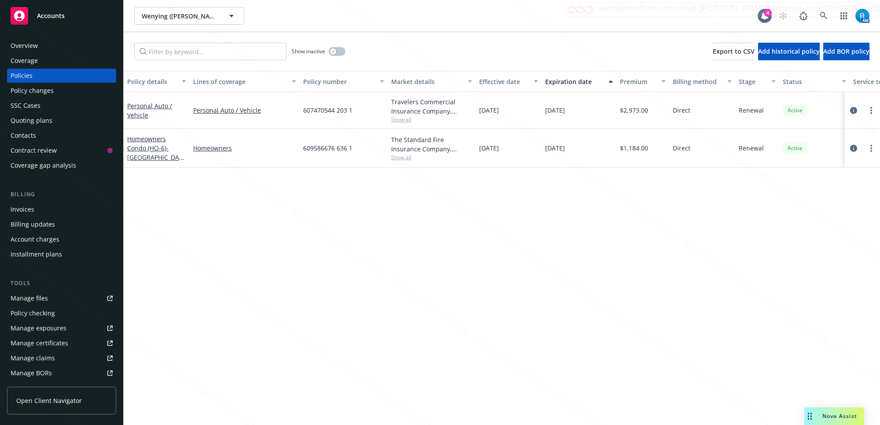
click at [33, 44] on div "Overview" at bounding box center [24, 46] width 27 height 14
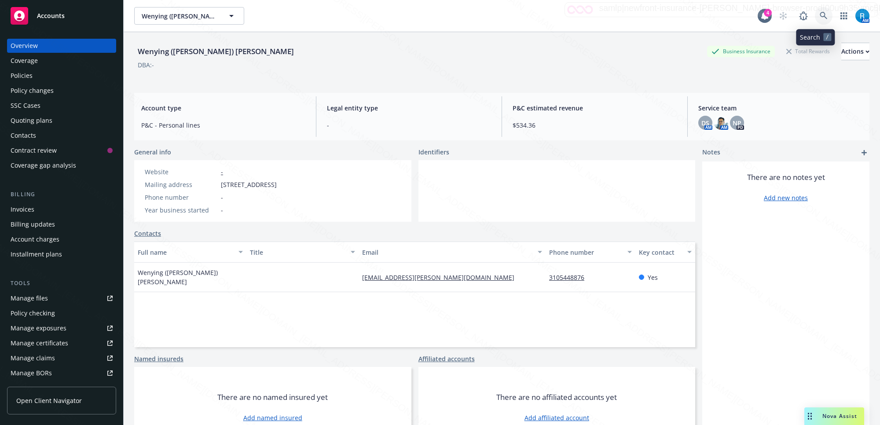
click at [819, 17] on icon at bounding box center [822, 15] width 7 height 7
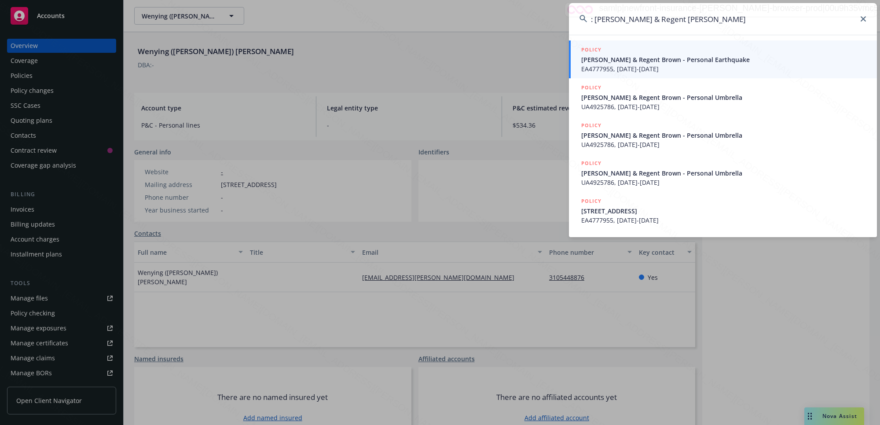
click at [596, 19] on input ": [PERSON_NAME] & Regent [PERSON_NAME]" at bounding box center [723, 19] width 308 height 32
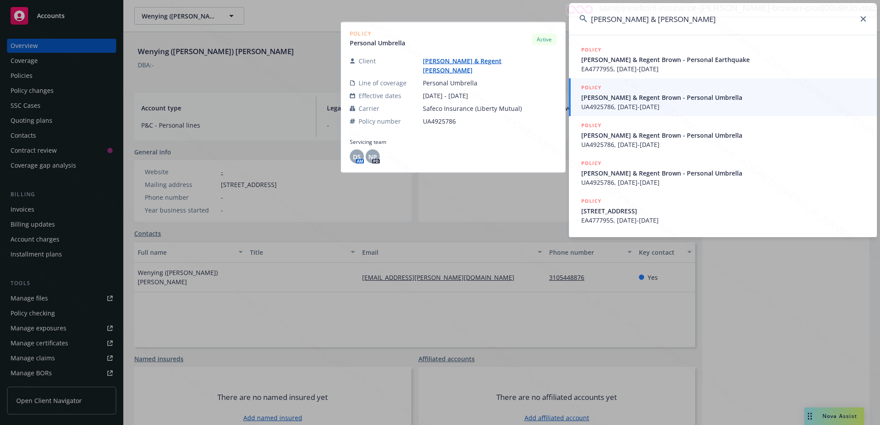
type input "[PERSON_NAME] & [PERSON_NAME]"
click at [634, 102] on span "UA4925786, [DATE]-[DATE]" at bounding box center [723, 106] width 285 height 9
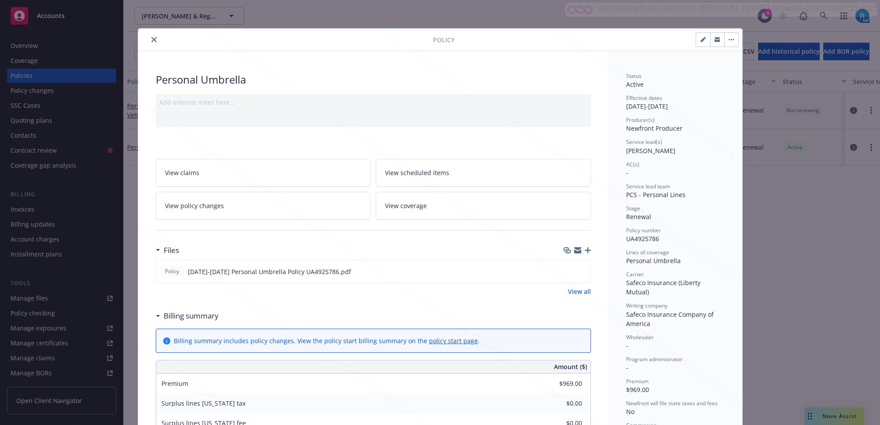
click at [151, 40] on icon "close" at bounding box center [153, 39] width 5 height 5
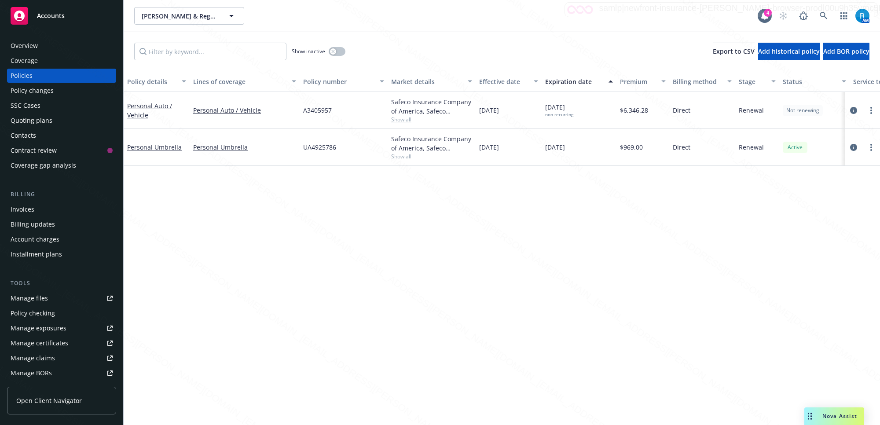
click at [27, 44] on div "Overview" at bounding box center [24, 46] width 27 height 14
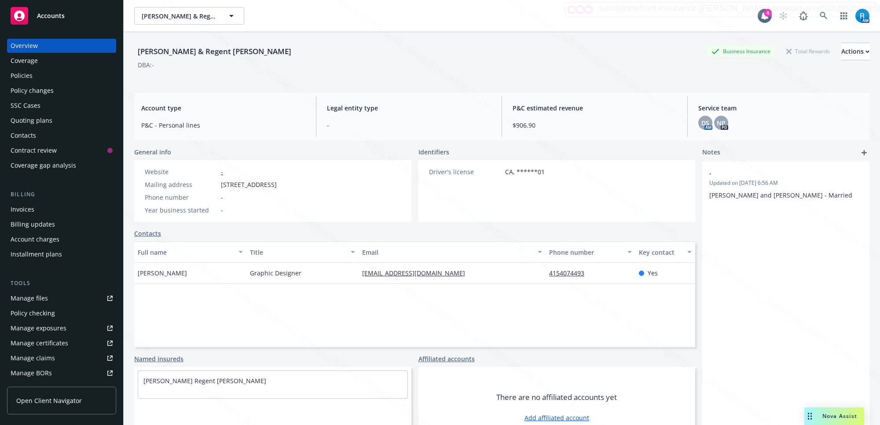
click at [23, 75] on div "Policies" at bounding box center [22, 76] width 22 height 14
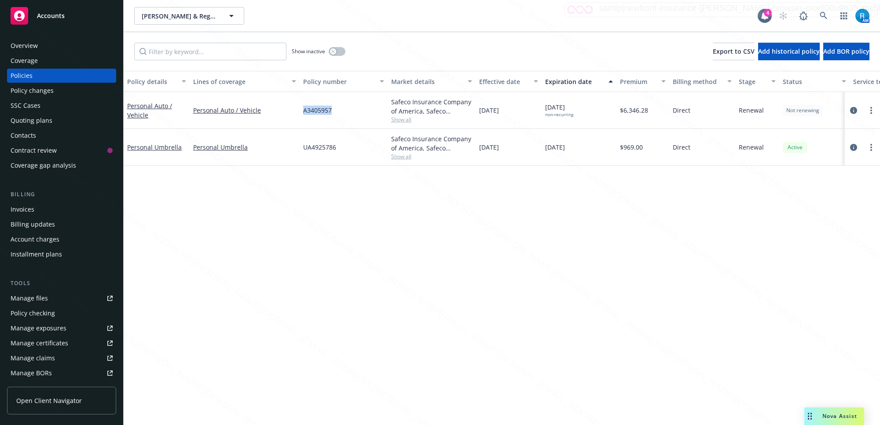
drag, startPoint x: 339, startPoint y: 108, endPoint x: 301, endPoint y: 108, distance: 37.8
click at [301, 108] on div "A3405957" at bounding box center [343, 110] width 88 height 37
click at [819, 18] on icon at bounding box center [823, 16] width 8 height 8
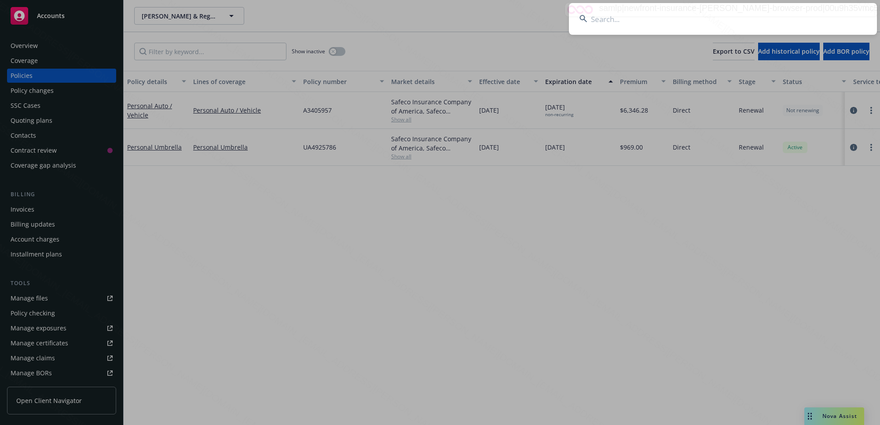
click at [616, 18] on input at bounding box center [723, 19] width 308 height 32
click at [823, 13] on input at bounding box center [723, 19] width 308 height 32
click at [823, 15] on input at bounding box center [723, 19] width 308 height 32
click at [695, 18] on input at bounding box center [723, 19] width 308 height 32
type input "[PERSON_NAME]"
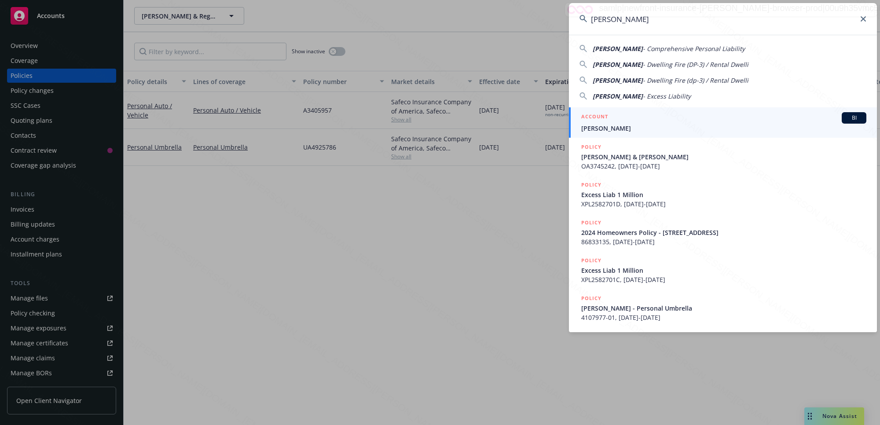
click at [611, 130] on span "[PERSON_NAME]" at bounding box center [723, 128] width 285 height 9
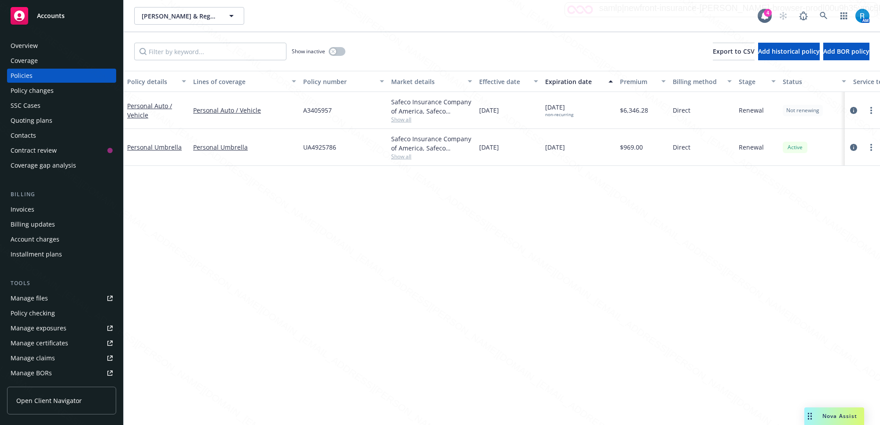
click at [39, 48] on div "Overview" at bounding box center [62, 46] width 102 height 14
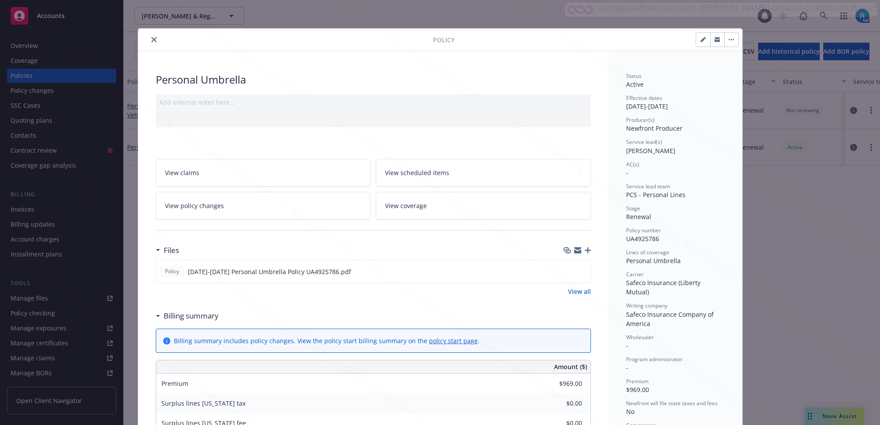
scroll to position [26, 0]
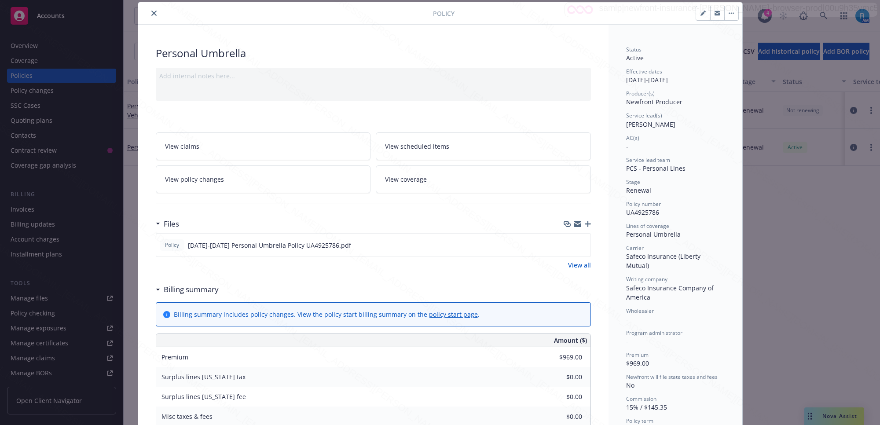
click at [151, 14] on icon "close" at bounding box center [153, 13] width 5 height 5
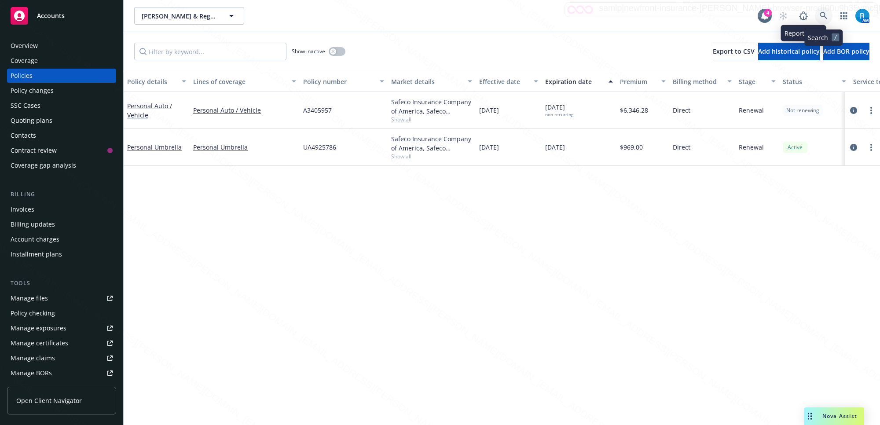
click at [819, 16] on icon at bounding box center [823, 16] width 8 height 8
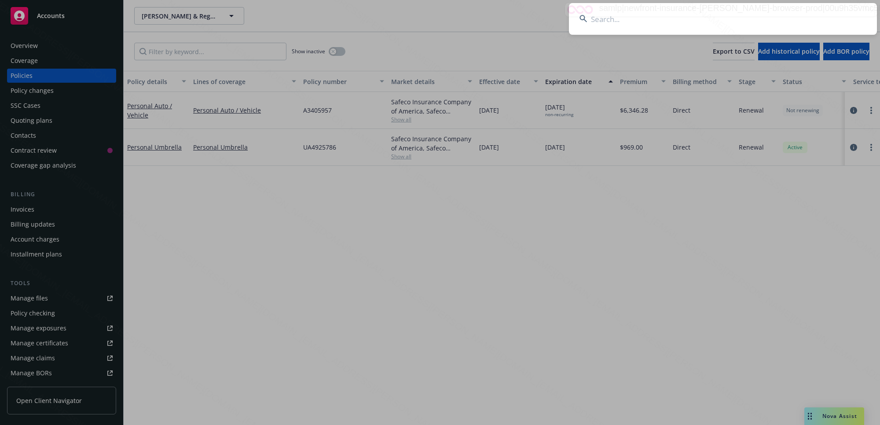
click at [722, 16] on input at bounding box center [723, 19] width 308 height 32
type input "609586676 636 1"
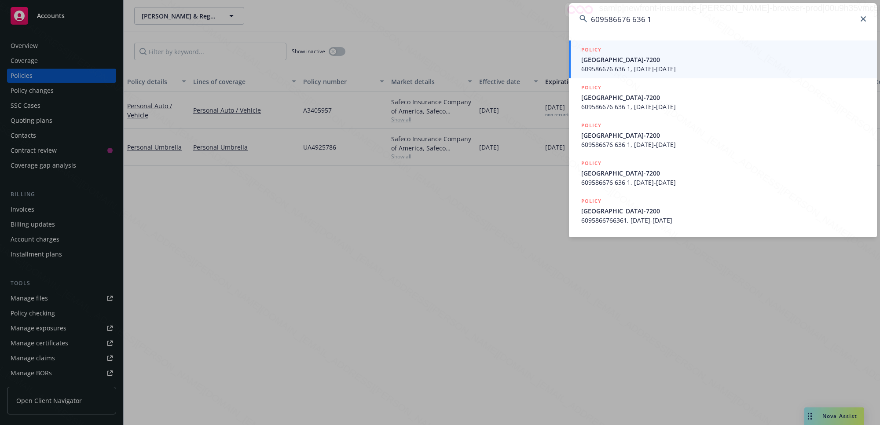
click at [642, 66] on span "609586676 636 1, [DATE]-[DATE]" at bounding box center [723, 68] width 285 height 9
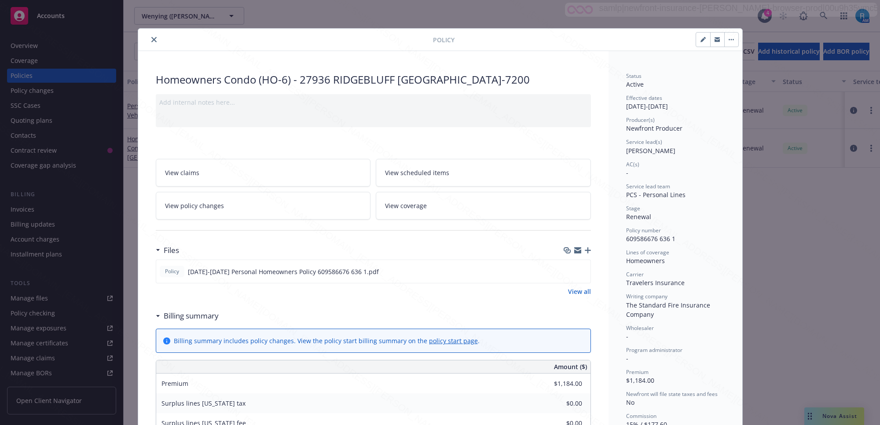
click at [151, 40] on icon "close" at bounding box center [153, 39] width 5 height 5
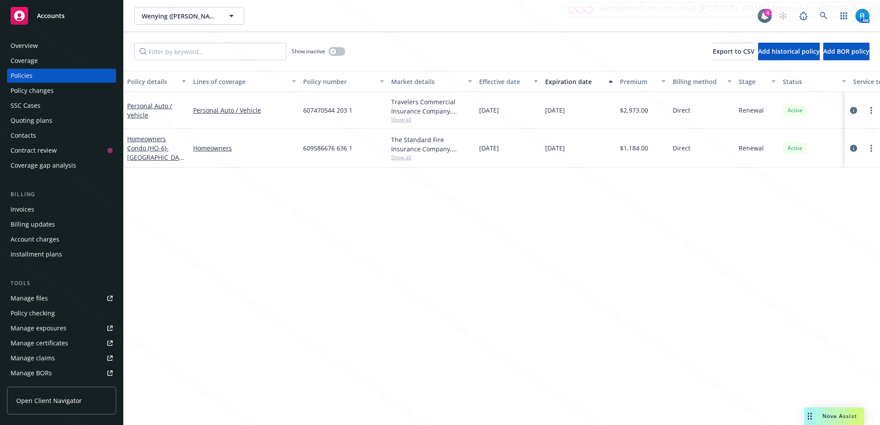
click at [20, 51] on div "Overview" at bounding box center [24, 46] width 27 height 14
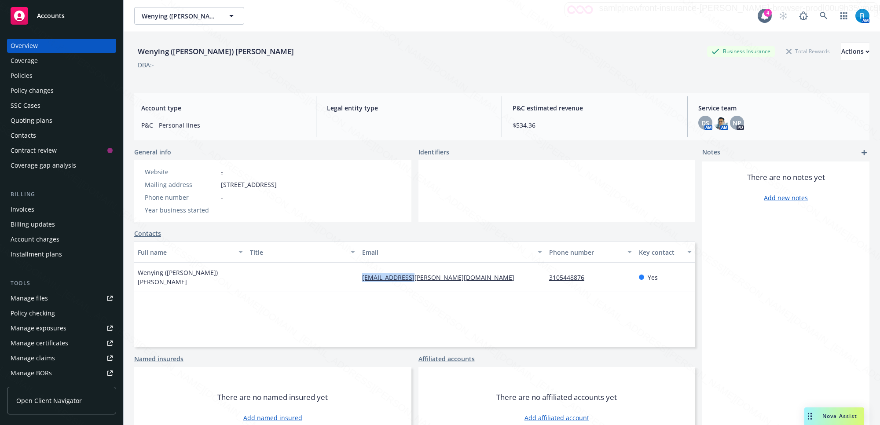
drag, startPoint x: 436, startPoint y: 276, endPoint x: 355, endPoint y: 274, distance: 80.9
click at [358, 274] on div "[EMAIL_ADDRESS][PERSON_NAME][DOMAIN_NAME]" at bounding box center [451, 277] width 187 height 29
